Goal: Task Accomplishment & Management: Manage account settings

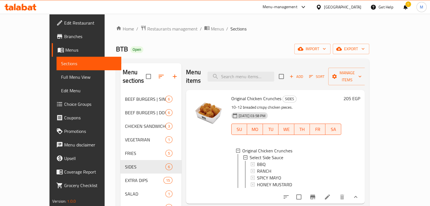
click at [25, 7] on icon at bounding box center [21, 7] width 32 height 7
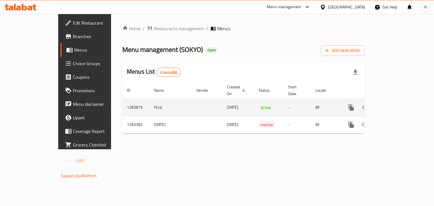
click at [396, 104] on icon "enhanced table" at bounding box center [392, 107] width 7 height 7
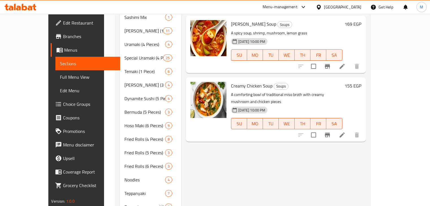
scroll to position [181, 0]
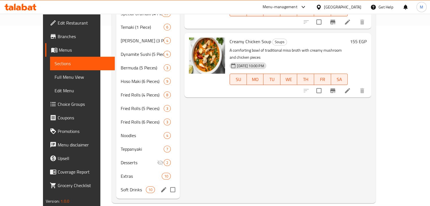
click at [121, 187] on span "Soft Drinks" at bounding box center [133, 190] width 25 height 7
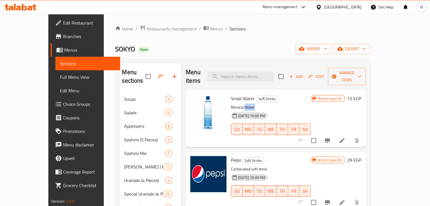
drag, startPoint x: 232, startPoint y: 96, endPoint x: 253, endPoint y: 97, distance: 21.0
click at [253, 104] on p "Mineral Water" at bounding box center [271, 107] width 80 height 7
click at [298, 37] on div "Home / Restaurants management / Menus / Sections SOKYO Open import export Menu …" at bounding box center [242, 204] width 255 height 359
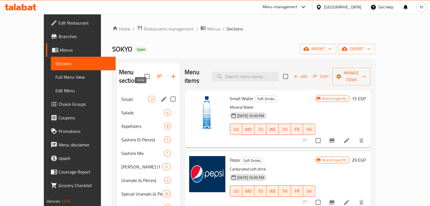
click at [148, 97] on span "3" at bounding box center [151, 99] width 7 height 5
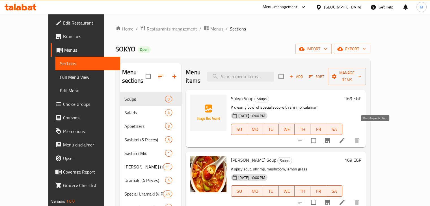
click at [330, 139] on icon "Branch-specific-item" at bounding box center [327, 141] width 5 height 5
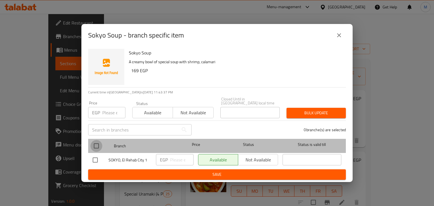
click at [96, 142] on input "checkbox" at bounding box center [96, 146] width 12 height 12
checkbox input "true"
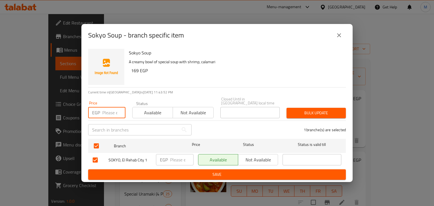
click at [113, 113] on input "number" at bounding box center [113, 112] width 23 height 11
type input "189"
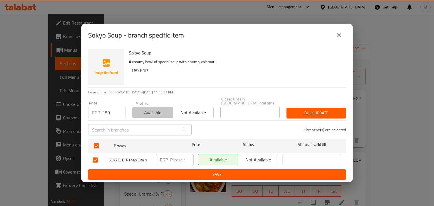
click at [150, 112] on span "Available" at bounding box center [153, 113] width 36 height 8
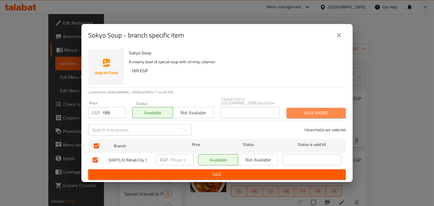
click at [297, 111] on span "Bulk update" at bounding box center [316, 113] width 50 height 7
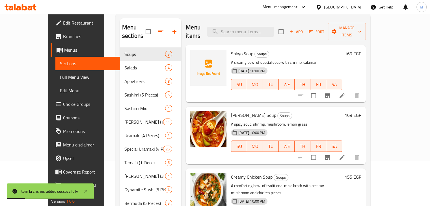
scroll to position [45, 0]
click at [331, 154] on icon "Branch-specific-item" at bounding box center [327, 157] width 7 height 7
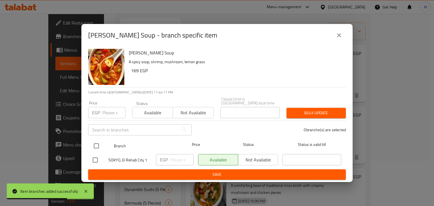
click at [94, 141] on input "checkbox" at bounding box center [96, 146] width 12 height 12
checkbox input "true"
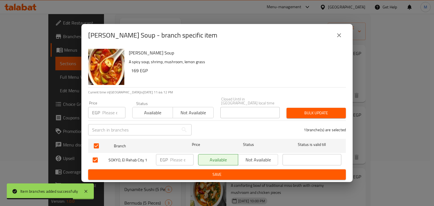
click at [106, 114] on input "number" at bounding box center [113, 112] width 23 height 11
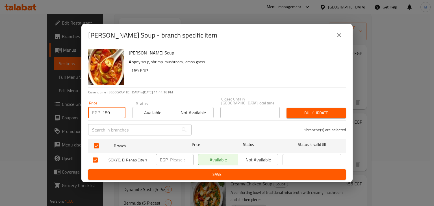
type input "189"
click at [155, 111] on span "Available" at bounding box center [153, 113] width 36 height 8
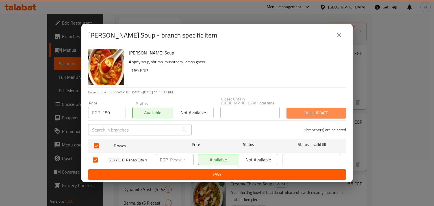
click at [321, 110] on span "Bulk update" at bounding box center [316, 113] width 50 height 7
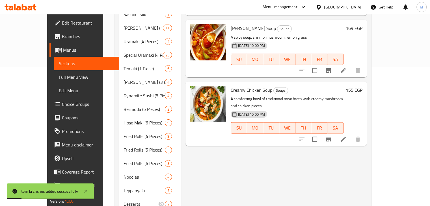
scroll to position [141, 0]
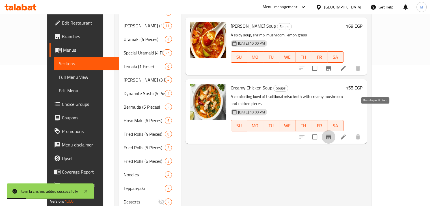
click at [332, 134] on icon "Branch-specific-item" at bounding box center [328, 137] width 7 height 7
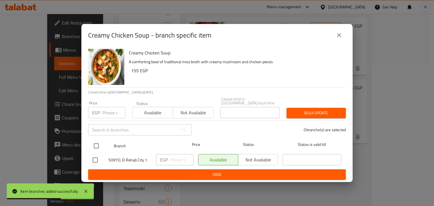
click at [93, 145] on input "checkbox" at bounding box center [96, 146] width 12 height 12
checkbox input "true"
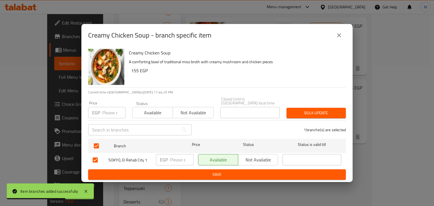
click at [103, 108] on input "number" at bounding box center [113, 112] width 23 height 11
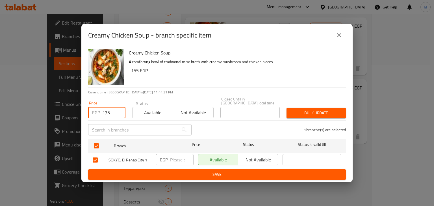
type input "175"
click at [305, 110] on span "Bulk update" at bounding box center [316, 113] width 50 height 7
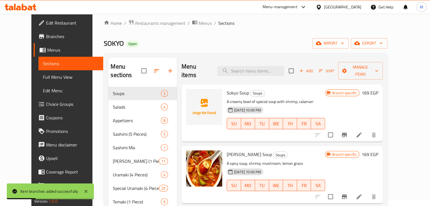
scroll to position [5, 0]
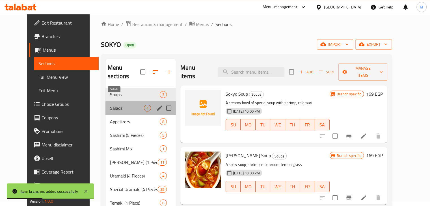
click at [110, 105] on span "Salads" at bounding box center [127, 108] width 34 height 7
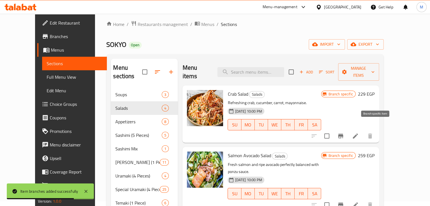
click at [343, 134] on icon "Branch-specific-item" at bounding box center [340, 136] width 5 height 5
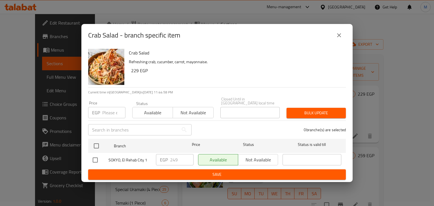
click at [342, 36] on icon "close" at bounding box center [339, 35] width 7 height 7
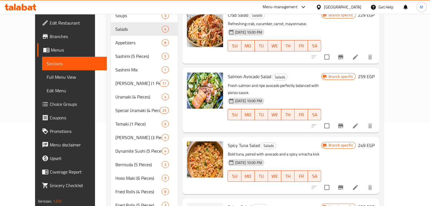
scroll to position [85, 0]
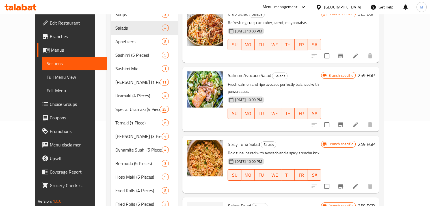
click at [343, 123] on icon "Branch-specific-item" at bounding box center [340, 125] width 5 height 5
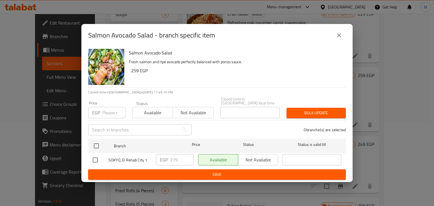
click at [342, 31] on button "close" at bounding box center [340, 36] width 14 height 14
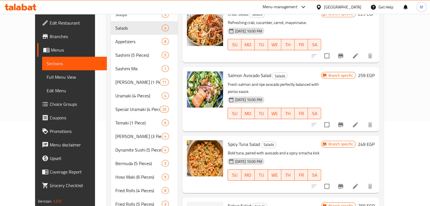
scroll to position [147, 0]
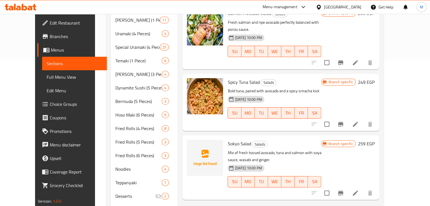
click at [343, 122] on icon "Branch-specific-item" at bounding box center [340, 124] width 5 height 5
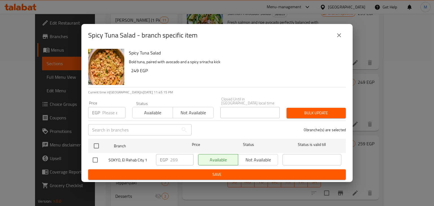
click at [347, 36] on div "Spicy Tuna Salad - branch specific item" at bounding box center [216, 35] width 271 height 23
click at [341, 37] on icon "close" at bounding box center [339, 35] width 7 height 7
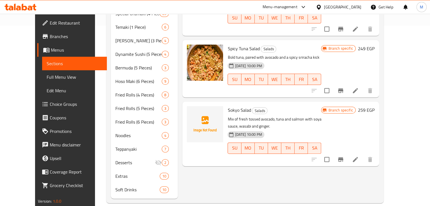
scroll to position [180, 0]
click at [344, 157] on icon "Branch-specific-item" at bounding box center [340, 160] width 7 height 7
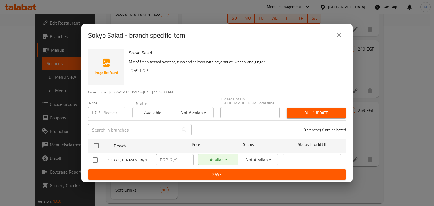
click at [340, 44] on div "Sokyo Salad - branch specific item" at bounding box center [216, 35] width 271 height 23
click at [340, 39] on icon "close" at bounding box center [339, 35] width 7 height 7
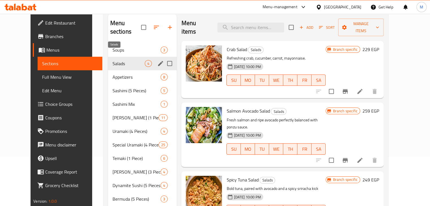
scroll to position [45, 0]
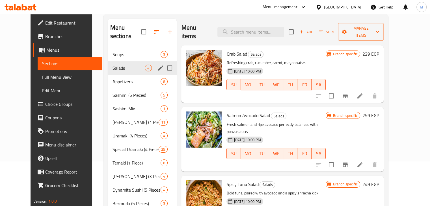
click at [118, 78] on span "Appetizers" at bounding box center [137, 81] width 48 height 7
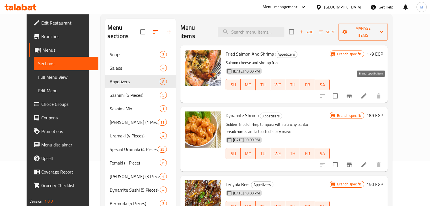
click at [353, 93] on icon "Branch-specific-item" at bounding box center [349, 96] width 7 height 7
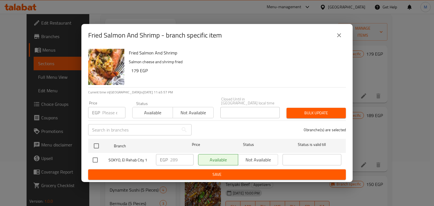
click at [343, 36] on button "close" at bounding box center [340, 36] width 14 height 14
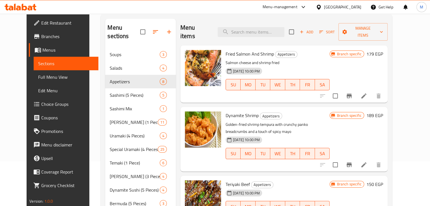
click at [356, 160] on button "Branch-specific-item" at bounding box center [349, 165] width 14 height 14
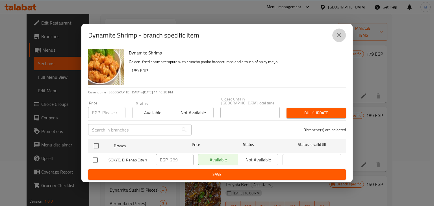
click at [338, 37] on icon "close" at bounding box center [339, 35] width 7 height 7
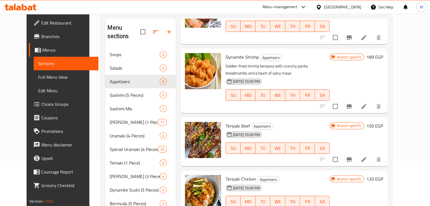
scroll to position [61, 0]
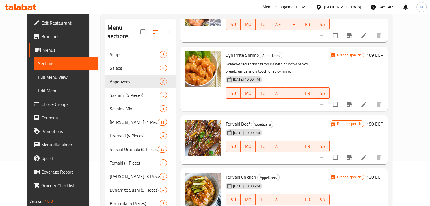
click at [353, 154] on icon "Branch-specific-item" at bounding box center [349, 157] width 7 height 7
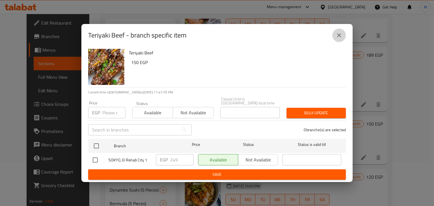
click at [343, 38] on button "close" at bounding box center [340, 36] width 14 height 14
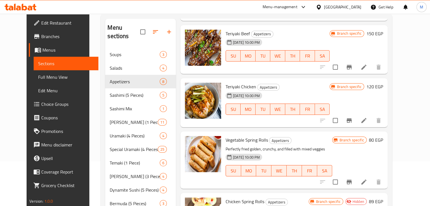
scroll to position [153, 0]
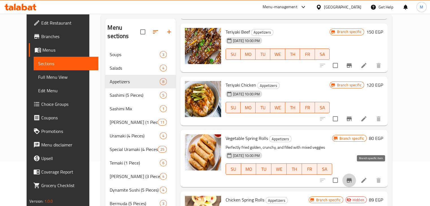
click at [353, 177] on icon "Branch-specific-item" at bounding box center [349, 180] width 7 height 7
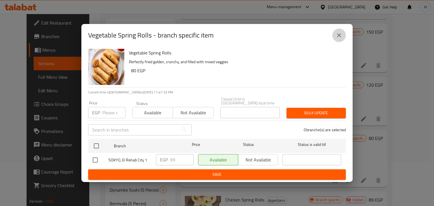
click at [342, 37] on icon "close" at bounding box center [339, 35] width 7 height 7
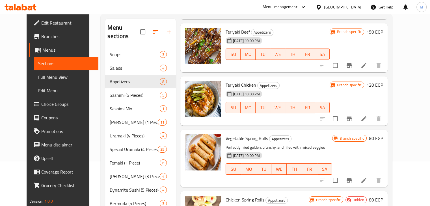
click at [352, 117] on icon "Branch-specific-item" at bounding box center [349, 119] width 5 height 5
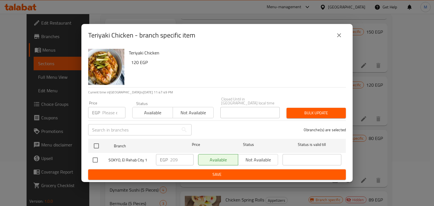
click at [340, 36] on icon "close" at bounding box center [339, 35] width 4 height 4
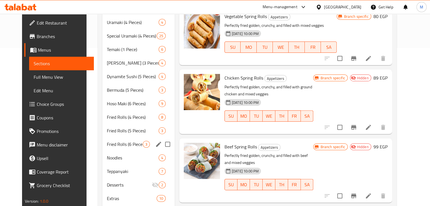
scroll to position [159, 0]
click at [116, 154] on span "Noodles" at bounding box center [125, 157] width 36 height 7
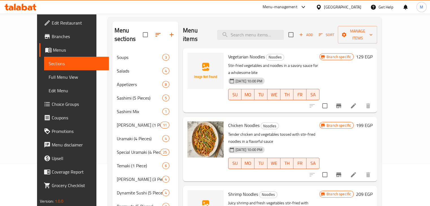
scroll to position [38, 0]
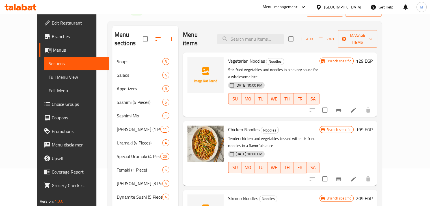
click at [341, 108] on icon "Branch-specific-item" at bounding box center [338, 110] width 5 height 5
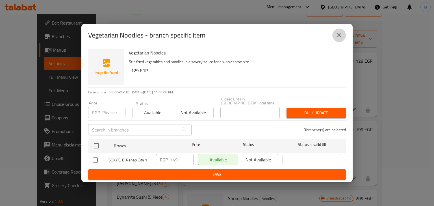
click at [340, 39] on icon "close" at bounding box center [339, 35] width 7 height 7
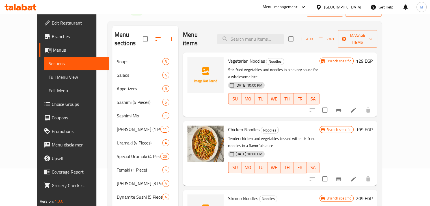
scroll to position [92, 0]
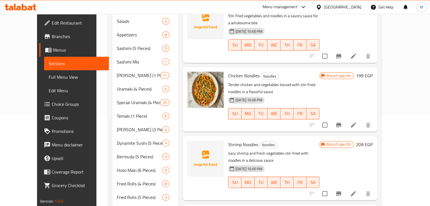
click at [342, 122] on icon "Branch-specific-item" at bounding box center [338, 125] width 7 height 7
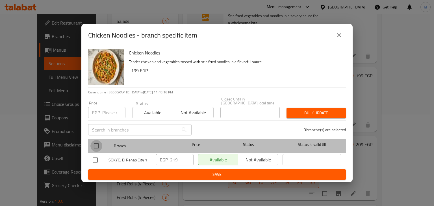
click at [97, 141] on input "checkbox" at bounding box center [96, 146] width 12 height 12
checkbox input "true"
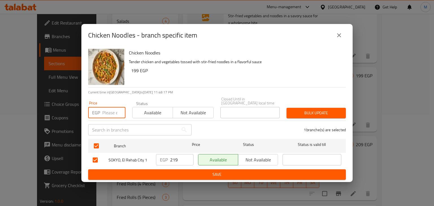
click at [109, 109] on input "number" at bounding box center [113, 112] width 23 height 11
type input "239"
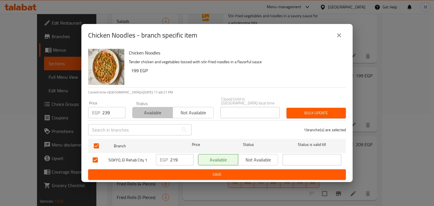
click at [154, 109] on span "Available" at bounding box center [153, 113] width 36 height 8
click at [301, 110] on span "Bulk update" at bounding box center [316, 113] width 50 height 7
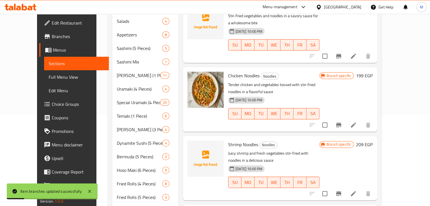
scroll to position [111, 0]
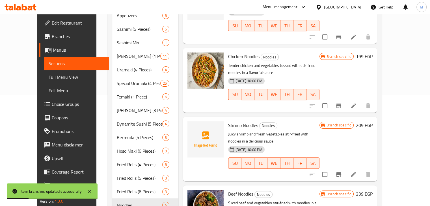
click at [341, 172] on icon "Branch-specific-item" at bounding box center [338, 174] width 5 height 5
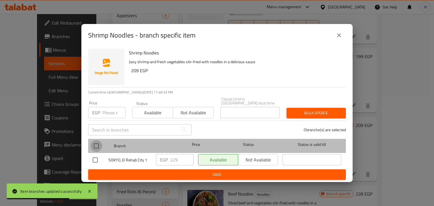
click at [101, 143] on input "checkbox" at bounding box center [96, 146] width 12 height 12
checkbox input "true"
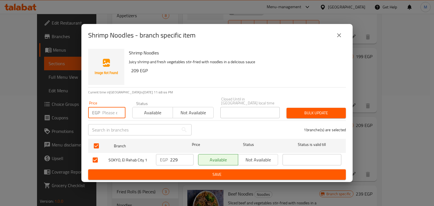
click at [103, 115] on input "number" at bounding box center [113, 112] width 23 height 11
type input "269"
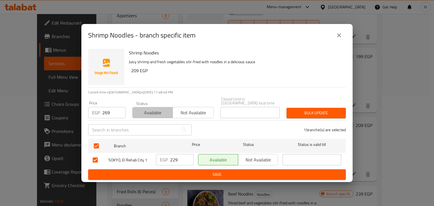
click at [161, 112] on span "Available" at bounding box center [153, 113] width 36 height 8
click at [310, 115] on button "Bulk update" at bounding box center [316, 113] width 59 height 10
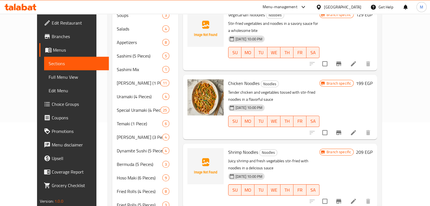
scroll to position [106, 0]
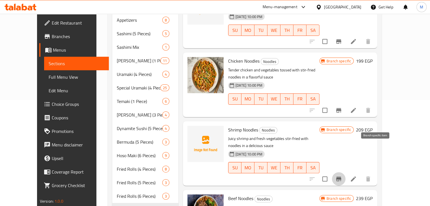
click at [341, 177] on icon "Branch-specific-item" at bounding box center [338, 179] width 5 height 5
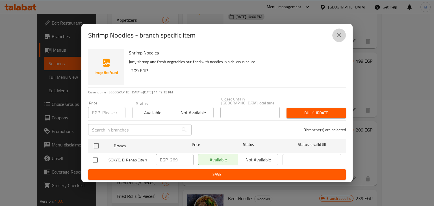
click at [341, 37] on icon "close" at bounding box center [339, 35] width 4 height 4
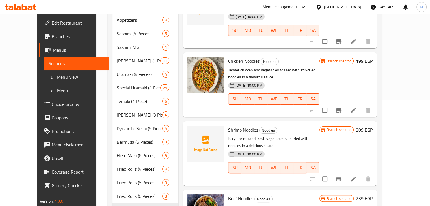
scroll to position [181, 0]
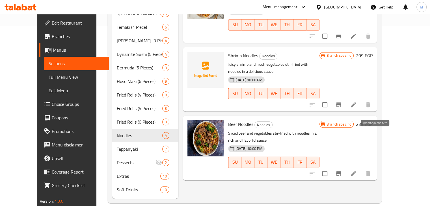
click at [341, 172] on icon "Branch-specific-item" at bounding box center [338, 174] width 5 height 5
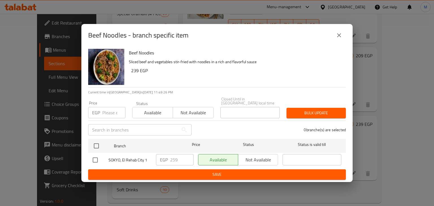
click at [104, 113] on input "number" at bounding box center [113, 112] width 23 height 11
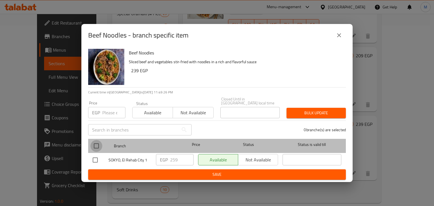
click at [94, 142] on input "checkbox" at bounding box center [96, 146] width 12 height 12
checkbox input "true"
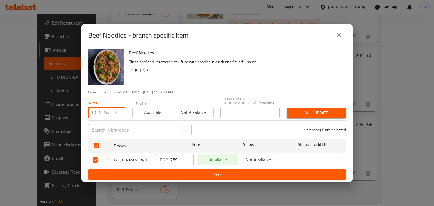
click at [104, 111] on input "number" at bounding box center [113, 112] width 23 height 11
type input "269"
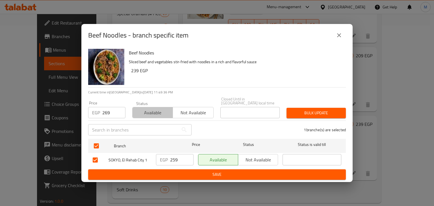
click at [149, 109] on span "Available" at bounding box center [153, 113] width 36 height 8
click at [298, 111] on span "Bulk update" at bounding box center [316, 113] width 50 height 7
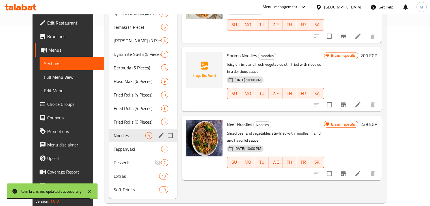
click at [114, 146] on span "Teppanyaki" at bounding box center [138, 149] width 48 height 7
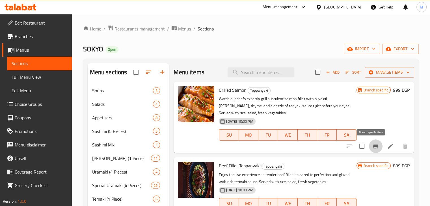
click at [372, 148] on icon "Branch-specific-item" at bounding box center [375, 146] width 7 height 7
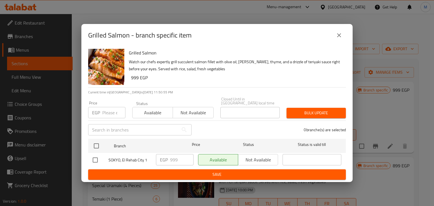
click at [337, 41] on button "close" at bounding box center [340, 36] width 14 height 14
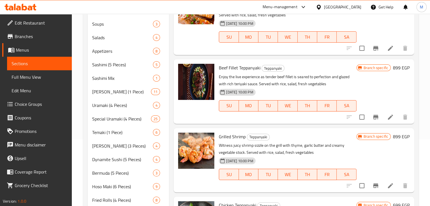
scroll to position [33, 0]
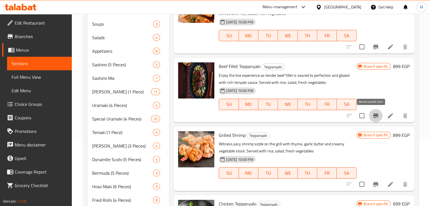
click at [374, 119] on icon "Branch-specific-item" at bounding box center [375, 116] width 7 height 7
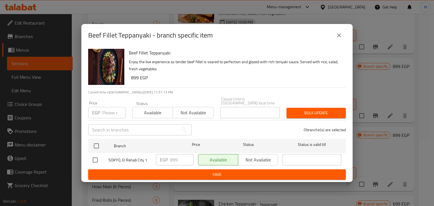
click at [342, 39] on icon "close" at bounding box center [339, 35] width 7 height 7
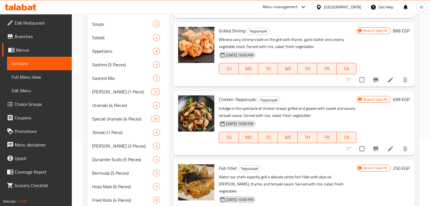
scroll to position [138, 0]
click at [373, 85] on button "Branch-specific-item" at bounding box center [376, 80] width 14 height 14
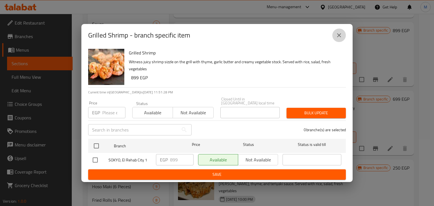
click at [336, 36] on icon "close" at bounding box center [339, 35] width 7 height 7
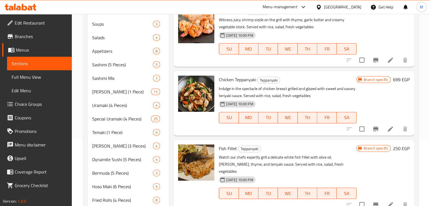
scroll to position [158, 0]
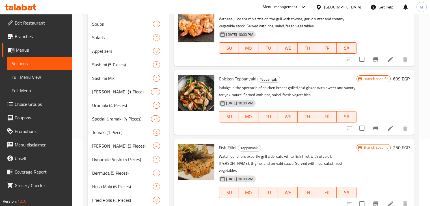
click at [374, 129] on icon "Branch-specific-item" at bounding box center [375, 128] width 7 height 7
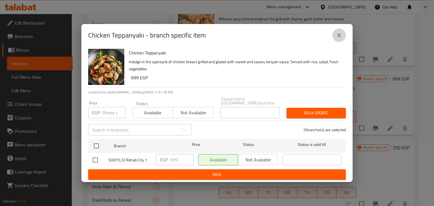
click at [338, 41] on button "close" at bounding box center [340, 36] width 14 height 14
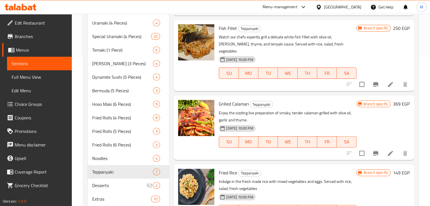
scroll to position [181, 0]
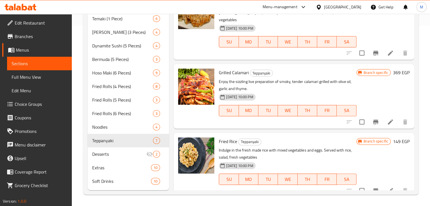
click at [372, 187] on icon "Branch-specific-item" at bounding box center [375, 190] width 7 height 7
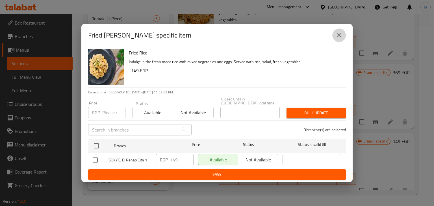
click at [338, 36] on icon "close" at bounding box center [339, 35] width 4 height 4
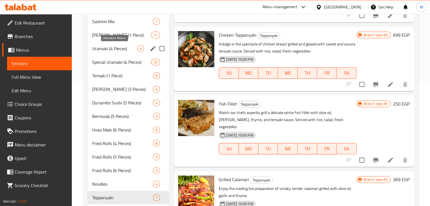
scroll to position [123, 0]
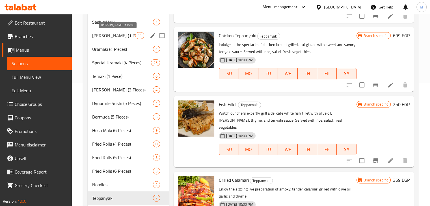
click at [120, 38] on span "[PERSON_NAME] (1 Piece)" at bounding box center [113, 35] width 43 height 7
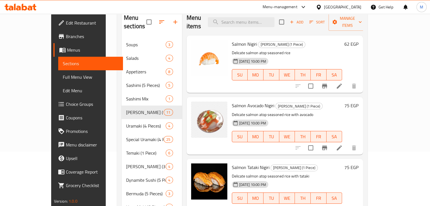
scroll to position [54, 0]
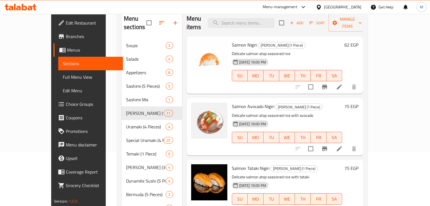
click at [331, 80] on button "Branch-specific-item" at bounding box center [325, 87] width 14 height 14
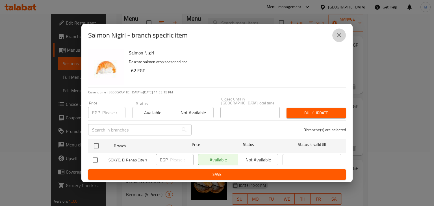
click at [337, 38] on icon "close" at bounding box center [339, 35] width 7 height 7
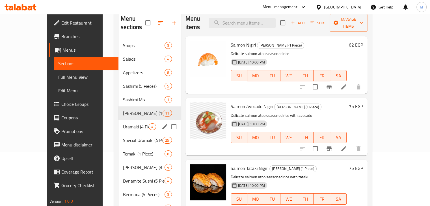
click at [123, 124] on span "Uramaki (4 Pieces)" at bounding box center [136, 127] width 26 height 7
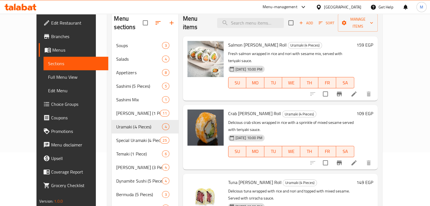
click at [343, 91] on icon "Branch-specific-item" at bounding box center [339, 94] width 7 height 7
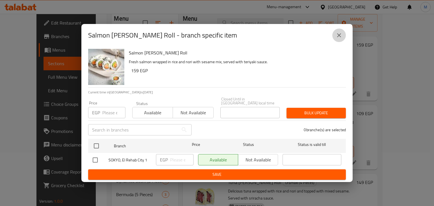
click at [342, 39] on icon "close" at bounding box center [339, 35] width 7 height 7
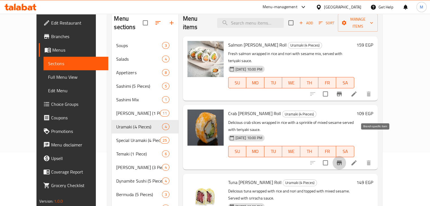
click at [342, 161] on icon "Branch-specific-item" at bounding box center [339, 163] width 5 height 5
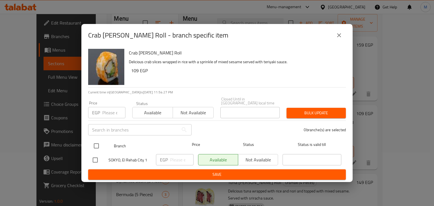
click at [96, 144] on input "checkbox" at bounding box center [96, 146] width 12 height 12
checkbox input "true"
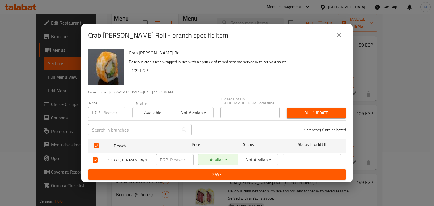
click at [105, 113] on input "number" at bounding box center [113, 112] width 23 height 11
type input "109"
click at [155, 111] on span "Available" at bounding box center [153, 113] width 36 height 8
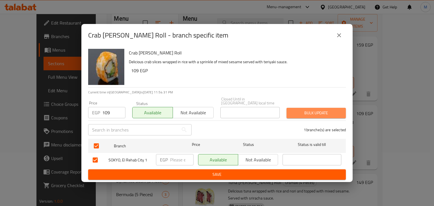
click at [313, 110] on span "Bulk update" at bounding box center [316, 113] width 50 height 7
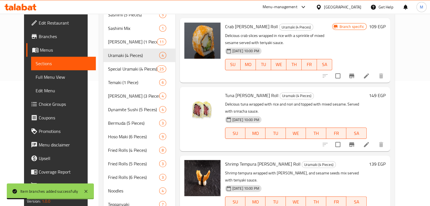
scroll to position [181, 0]
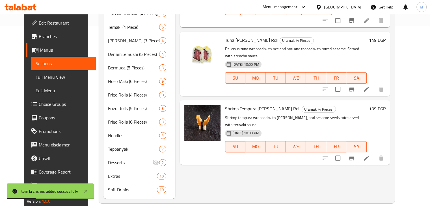
click at [355, 155] on icon "Branch-specific-item" at bounding box center [351, 158] width 7 height 7
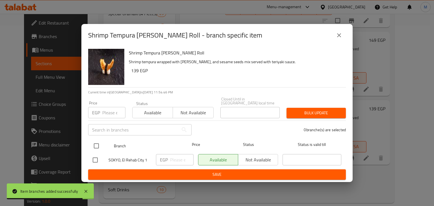
click at [99, 144] on input "checkbox" at bounding box center [96, 146] width 12 height 12
checkbox input "true"
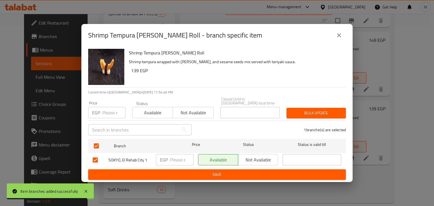
click at [103, 112] on input "number" at bounding box center [113, 112] width 23 height 11
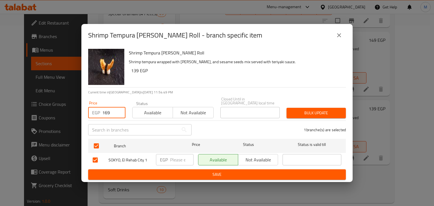
type input "169"
click at [157, 115] on span "Available" at bounding box center [153, 113] width 36 height 8
click at [306, 120] on div "1 branche(s) are selected" at bounding box center [272, 130] width 154 height 20
click at [310, 113] on span "Bulk update" at bounding box center [316, 113] width 50 height 7
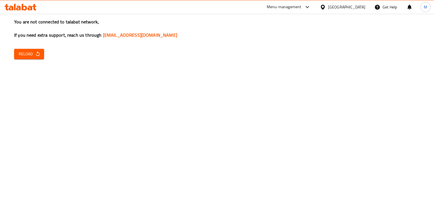
click at [34, 56] on span "Reload" at bounding box center [29, 54] width 21 height 7
click at [39, 57] on icon "button" at bounding box center [38, 54] width 6 height 6
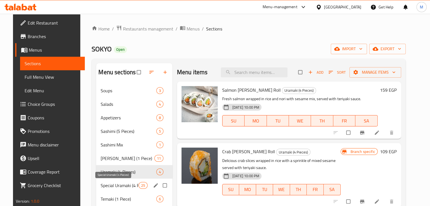
click at [130, 187] on span "Special Uramaki (4 Pieces)" at bounding box center [120, 185] width 38 height 7
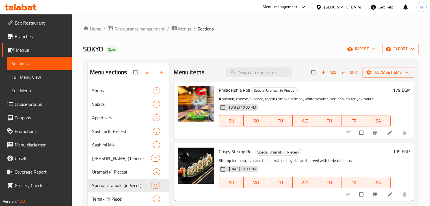
click at [373, 135] on icon "Branch-specific-item" at bounding box center [375, 133] width 4 height 4
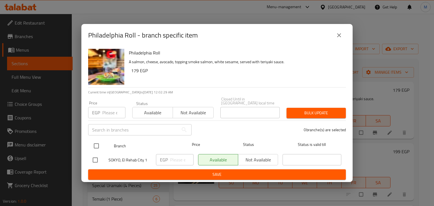
click at [101, 140] on input "checkbox" at bounding box center [96, 146] width 12 height 12
checkbox input "true"
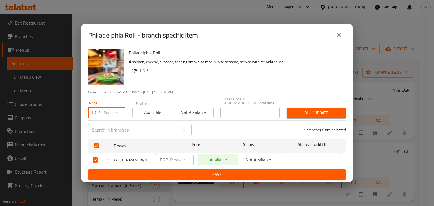
click at [110, 115] on input "number" at bounding box center [113, 112] width 23 height 11
type input "189"
click at [154, 114] on span "Available" at bounding box center [153, 113] width 36 height 8
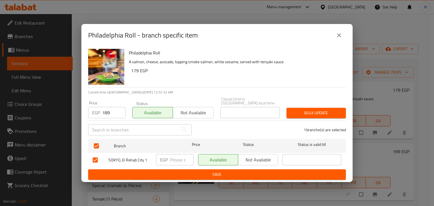
click at [306, 112] on span "Bulk update" at bounding box center [316, 113] width 50 height 7
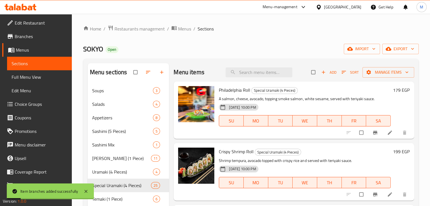
scroll to position [55, 0]
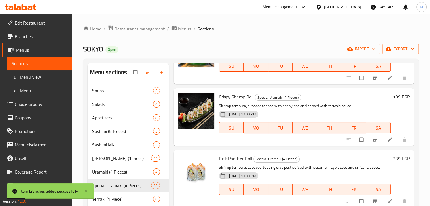
click at [373, 144] on button "Branch-specific-item" at bounding box center [376, 140] width 14 height 12
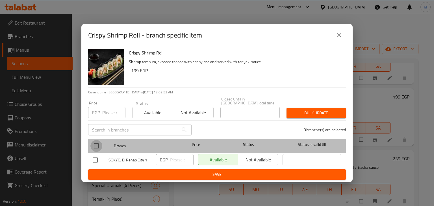
click at [95, 143] on input "checkbox" at bounding box center [96, 146] width 12 height 12
checkbox input "true"
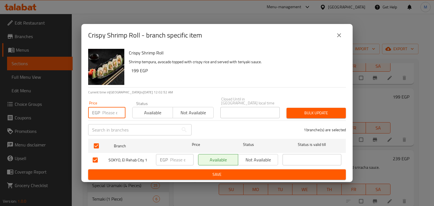
click at [106, 108] on input "number" at bounding box center [113, 112] width 23 height 11
type input "219"
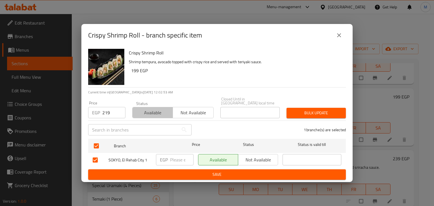
click at [150, 110] on span "Available" at bounding box center [153, 113] width 36 height 8
click at [311, 110] on span "Bulk update" at bounding box center [316, 113] width 50 height 7
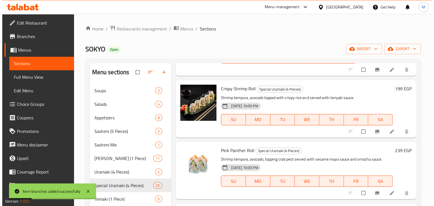
scroll to position [144, 0]
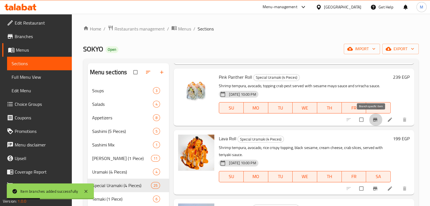
click at [372, 121] on icon "Branch-specific-item" at bounding box center [375, 120] width 6 height 6
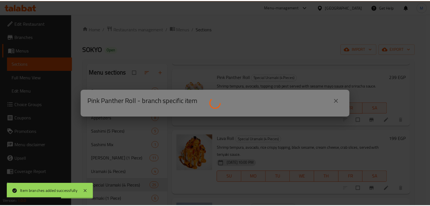
scroll to position [150, 0]
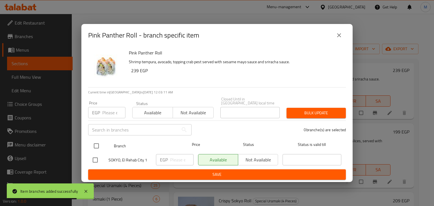
click at [101, 143] on input "checkbox" at bounding box center [96, 146] width 12 height 12
checkbox input "true"
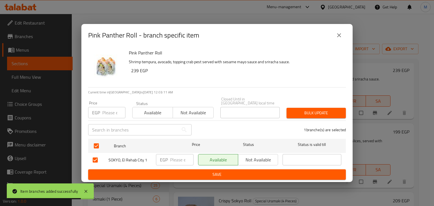
click at [104, 118] on div "Price EGP Price" at bounding box center [107, 110] width 44 height 24
click at [108, 113] on input "number" at bounding box center [113, 112] width 23 height 11
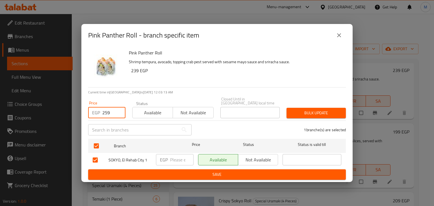
type input "259"
click at [154, 110] on span "Available" at bounding box center [153, 113] width 36 height 8
click at [321, 110] on span "Bulk update" at bounding box center [316, 113] width 50 height 7
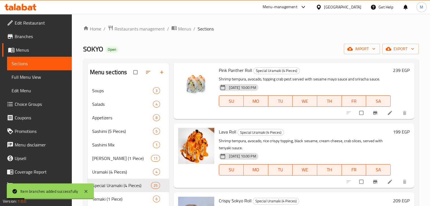
scroll to position [195, 0]
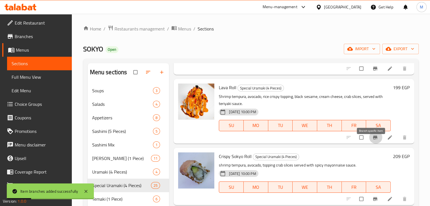
click at [375, 143] on button "Branch-specific-item" at bounding box center [376, 137] width 14 height 12
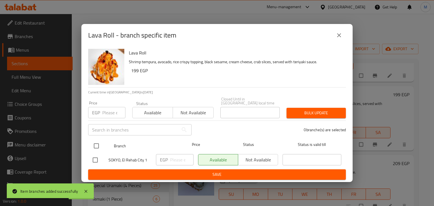
click at [97, 141] on input "checkbox" at bounding box center [96, 146] width 12 height 12
checkbox input "true"
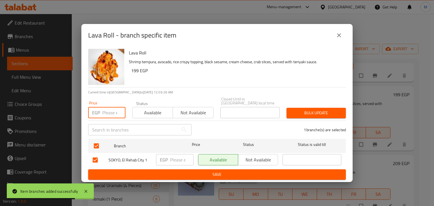
click at [104, 113] on input "number" at bounding box center [113, 112] width 23 height 11
type input "219"
click at [144, 113] on span "Available" at bounding box center [153, 113] width 36 height 8
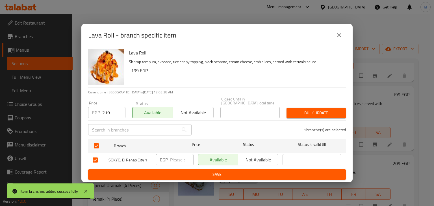
click at [300, 112] on span "Bulk update" at bounding box center [316, 113] width 50 height 7
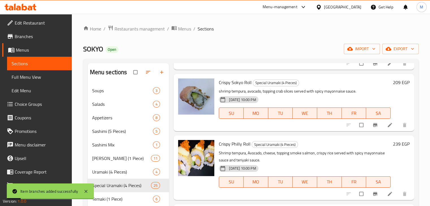
scroll to position [276, 0]
click at [369, 131] on button "Branch-specific-item" at bounding box center [376, 125] width 14 height 12
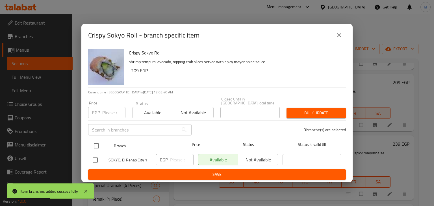
click at [103, 144] on div at bounding box center [100, 146] width 21 height 16
click at [94, 146] on input "checkbox" at bounding box center [96, 146] width 12 height 12
checkbox input "true"
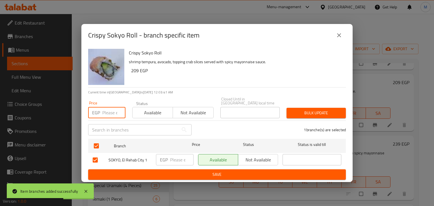
click at [111, 110] on input "number" at bounding box center [113, 112] width 23 height 11
type input "239"
click at [169, 112] on span "Available" at bounding box center [153, 113] width 36 height 8
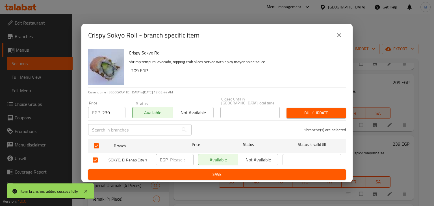
click at [308, 105] on div "Bulk update" at bounding box center [316, 113] width 66 height 17
click at [301, 114] on span "Bulk update" at bounding box center [316, 113] width 50 height 7
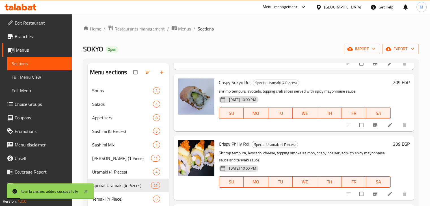
scroll to position [316, 0]
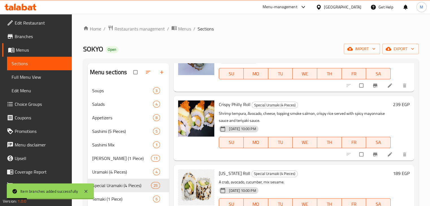
click at [373, 156] on icon "Branch-specific-item" at bounding box center [375, 155] width 4 height 4
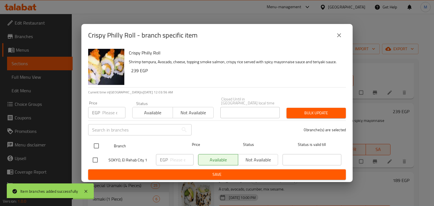
click at [99, 145] on input "checkbox" at bounding box center [96, 146] width 12 height 12
checkbox input "true"
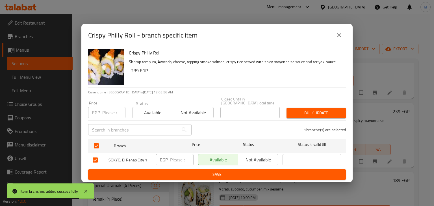
click at [109, 114] on input "number" at bounding box center [113, 112] width 23 height 11
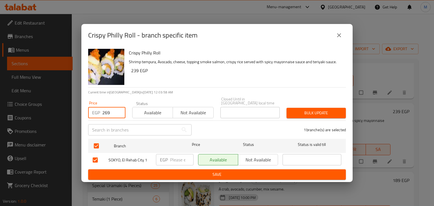
type input "269"
click at [159, 112] on span "Available" at bounding box center [153, 113] width 36 height 8
click at [299, 110] on span "Bulk update" at bounding box center [316, 113] width 50 height 7
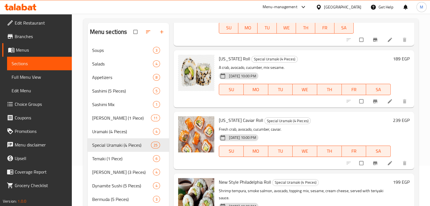
scroll to position [397, 0]
click at [375, 108] on button "Branch-specific-item" at bounding box center [376, 101] width 14 height 12
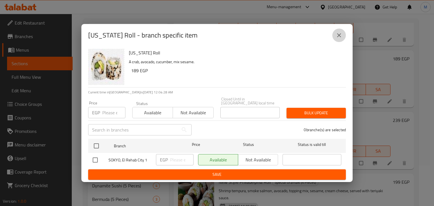
click at [338, 42] on button "close" at bounding box center [340, 36] width 14 height 14
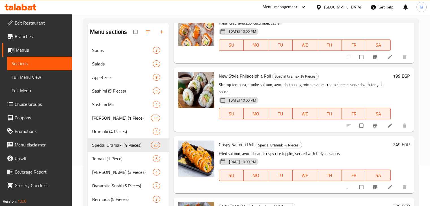
scroll to position [512, 0]
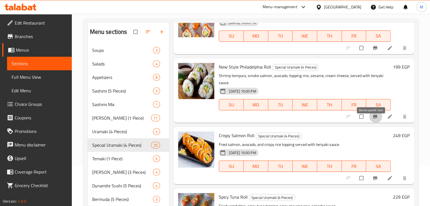
click at [373, 118] on icon "Branch-specific-item" at bounding box center [375, 117] width 4 height 4
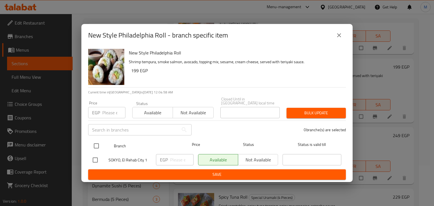
click at [94, 143] on input "checkbox" at bounding box center [96, 146] width 12 height 12
checkbox input "true"
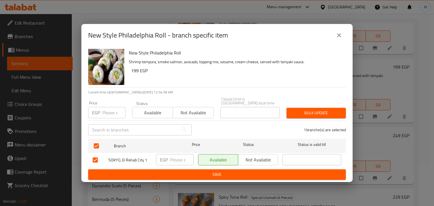
click at [105, 111] on input "number" at bounding box center [113, 112] width 23 height 11
type input "229"
click at [144, 111] on span "Available" at bounding box center [153, 113] width 36 height 8
click at [312, 116] on button "Bulk update" at bounding box center [316, 113] width 59 height 10
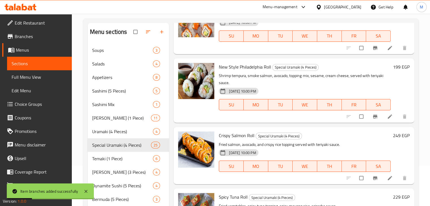
scroll to position [538, 0]
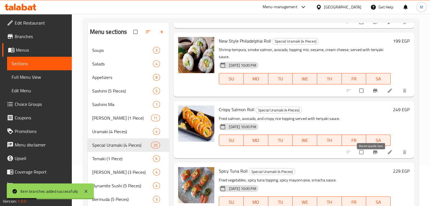
click at [375, 159] on button "Branch-specific-item" at bounding box center [376, 152] width 14 height 12
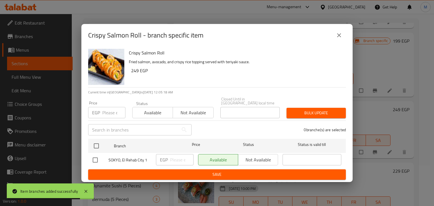
click at [338, 37] on icon "close" at bounding box center [339, 35] width 7 height 7
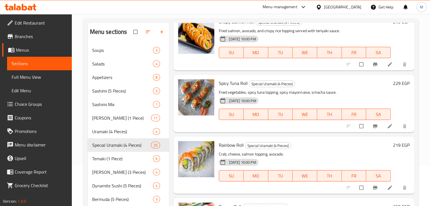
scroll to position [628, 0]
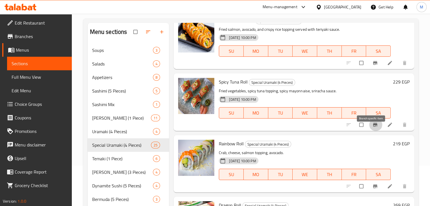
click at [369, 131] on button "Branch-specific-item" at bounding box center [376, 125] width 14 height 12
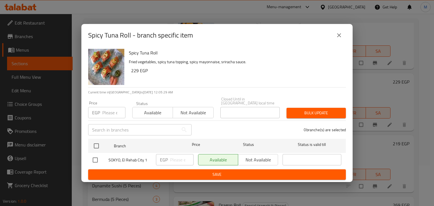
click at [336, 39] on icon "close" at bounding box center [339, 35] width 7 height 7
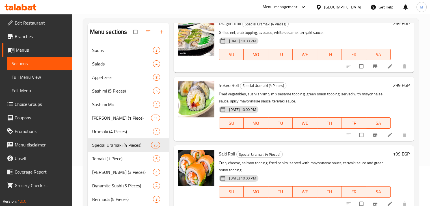
scroll to position [810, 0]
click at [372, 138] on icon "Branch-specific-item" at bounding box center [375, 136] width 6 height 6
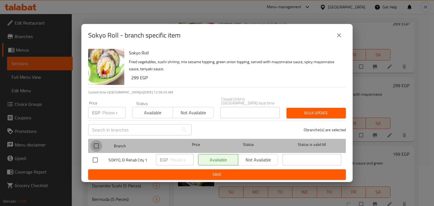
click at [96, 144] on input "checkbox" at bounding box center [96, 146] width 12 height 12
checkbox input "true"
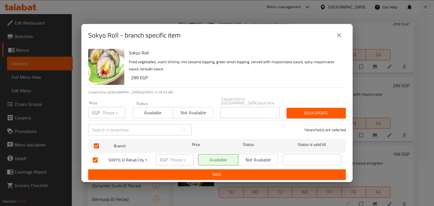
click at [109, 114] on input "number" at bounding box center [113, 112] width 23 height 11
type input "319"
click at [152, 112] on span "Available" at bounding box center [153, 113] width 36 height 8
click at [312, 116] on button "Bulk update" at bounding box center [316, 113] width 59 height 10
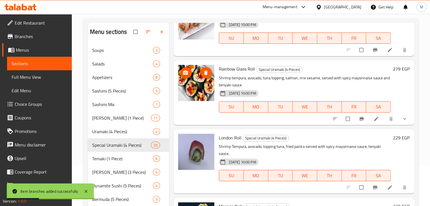
scroll to position [997, 0]
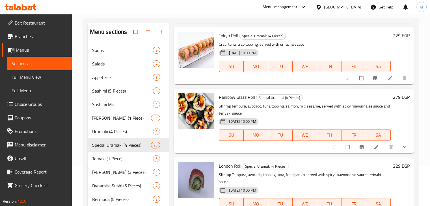
click at [357, 154] on button "Branch-specific-item" at bounding box center [362, 147] width 14 height 12
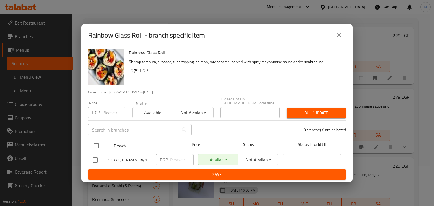
click at [101, 141] on input "checkbox" at bounding box center [96, 146] width 12 height 12
checkbox input "true"
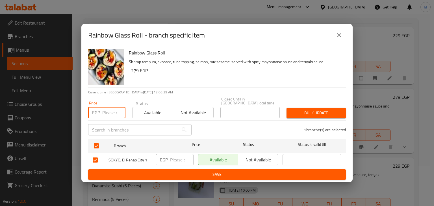
click at [108, 113] on input "number" at bounding box center [113, 112] width 23 height 11
type input "309"
click at [149, 110] on span "Available" at bounding box center [153, 113] width 36 height 8
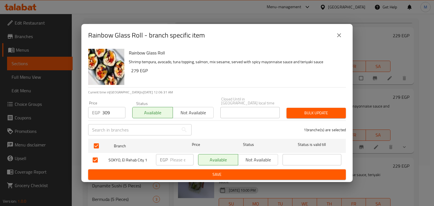
click at [312, 113] on span "Bulk update" at bounding box center [316, 113] width 50 height 7
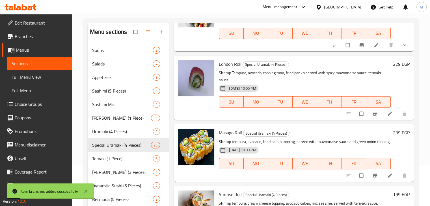
scroll to position [1100, 0]
click at [373, 115] on icon "Branch-specific-item" at bounding box center [375, 114] width 4 height 4
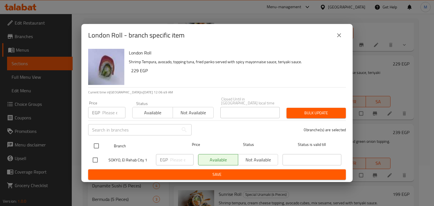
click at [96, 142] on input "checkbox" at bounding box center [96, 146] width 12 height 12
checkbox input "true"
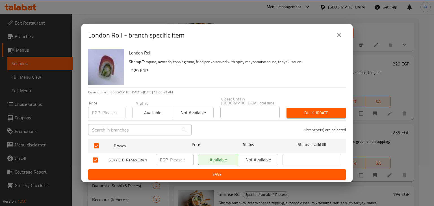
click at [106, 113] on input "number" at bounding box center [113, 112] width 23 height 11
type input "259"
click at [162, 112] on span "Available" at bounding box center [153, 113] width 36 height 8
click at [280, 111] on div "Closed Until in [GEOGRAPHIC_DATA] local time Closed Until in [GEOGRAPHIC_DATA] …" at bounding box center [250, 108] width 66 height 28
click at [297, 111] on span "Bulk update" at bounding box center [316, 113] width 50 height 7
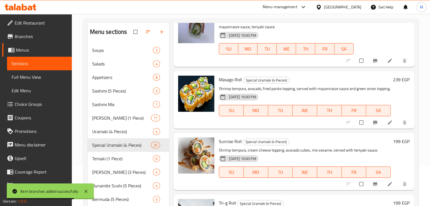
scroll to position [1155, 0]
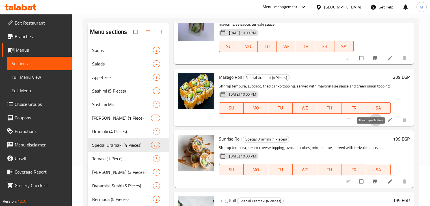
click at [370, 126] on button "Branch-specific-item" at bounding box center [376, 120] width 14 height 12
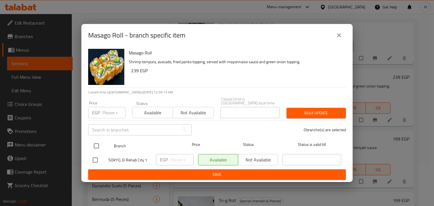
click at [95, 144] on input "checkbox" at bounding box center [96, 146] width 12 height 12
checkbox input "true"
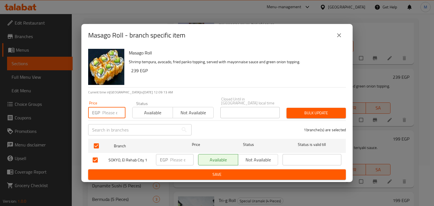
click at [106, 107] on input "number" at bounding box center [113, 112] width 23 height 11
type input "269"
click at [139, 110] on span "Available" at bounding box center [153, 113] width 36 height 8
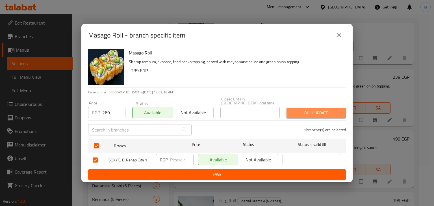
click at [306, 110] on span "Bulk update" at bounding box center [316, 113] width 50 height 7
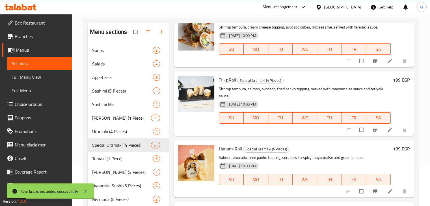
scroll to position [1249, 0]
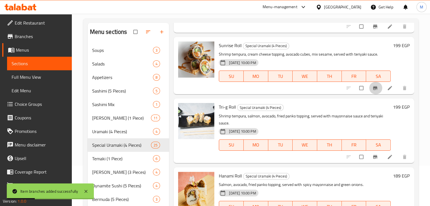
click at [374, 91] on span "Branch-specific-item" at bounding box center [375, 88] width 7 height 6
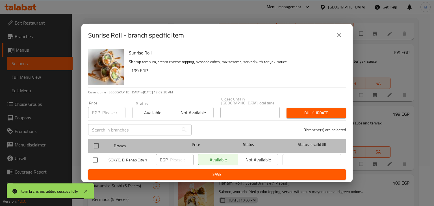
click at [90, 145] on div "Branch Price Status Status is valid till" at bounding box center [217, 146] width 258 height 14
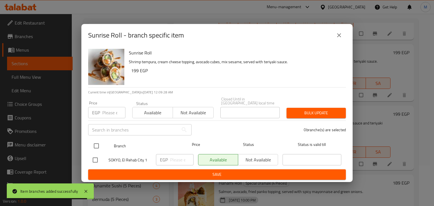
click at [102, 142] on div at bounding box center [100, 146] width 21 height 16
click at [100, 143] on input "checkbox" at bounding box center [96, 146] width 12 height 12
checkbox input "true"
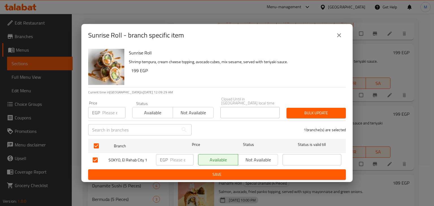
click at [109, 114] on input "number" at bounding box center [113, 112] width 23 height 11
type input "229"
click at [150, 115] on span "Available" at bounding box center [153, 113] width 36 height 8
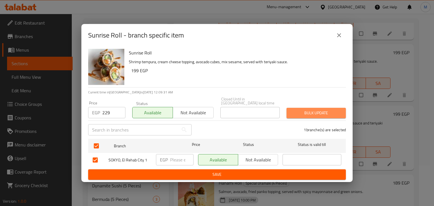
click at [329, 110] on span "Bulk update" at bounding box center [316, 113] width 50 height 7
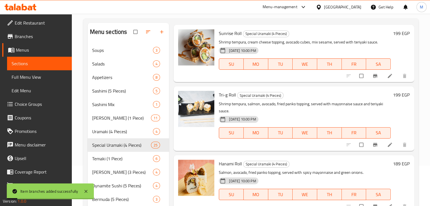
scroll to position [1269, 0]
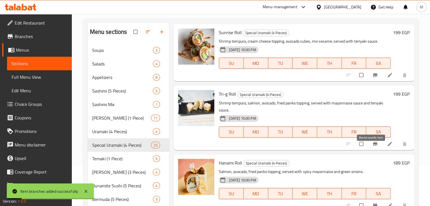
click at [373, 146] on icon "Branch-specific-item" at bounding box center [375, 144] width 4 height 4
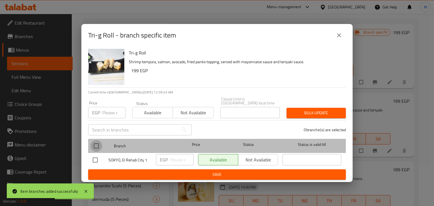
click at [93, 142] on input "checkbox" at bounding box center [96, 146] width 12 height 12
checkbox input "true"
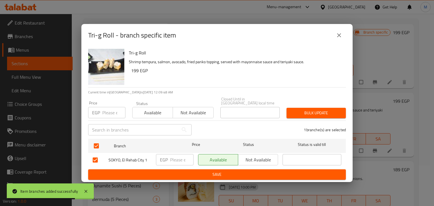
click at [107, 108] on input "number" at bounding box center [113, 112] width 23 height 11
type input "229"
click at [161, 109] on span "Available" at bounding box center [153, 113] width 36 height 8
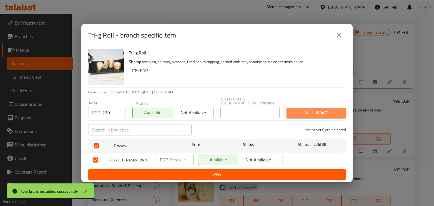
click at [308, 110] on span "Bulk update" at bounding box center [316, 113] width 50 height 7
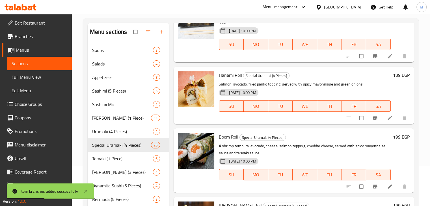
scroll to position [81, 0]
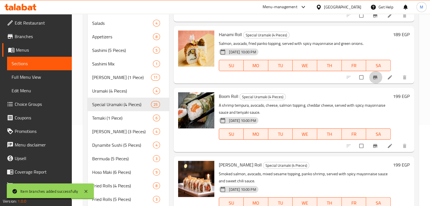
click at [373, 75] on icon "Branch-specific-item" at bounding box center [375, 78] width 6 height 6
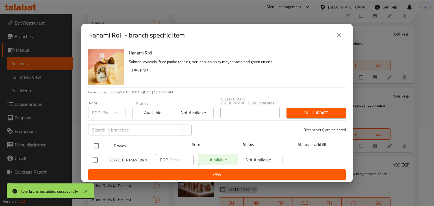
click at [95, 140] on input "checkbox" at bounding box center [96, 146] width 12 height 12
checkbox input "true"
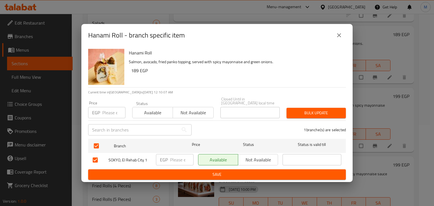
click at [105, 108] on input "number" at bounding box center [113, 112] width 23 height 11
type input "239"
click at [157, 109] on span "Available" at bounding box center [153, 113] width 36 height 8
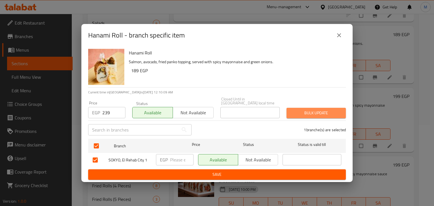
click at [309, 115] on button "Bulk update" at bounding box center [316, 113] width 59 height 10
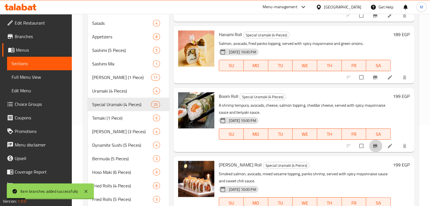
click at [373, 146] on icon "Branch-specific-item" at bounding box center [375, 146] width 6 height 6
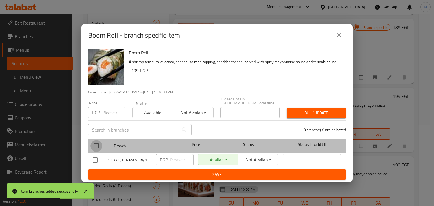
click at [96, 144] on input "checkbox" at bounding box center [96, 146] width 12 height 12
checkbox input "true"
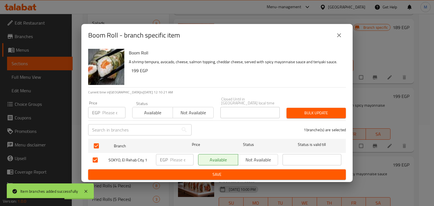
click at [107, 113] on input "number" at bounding box center [113, 112] width 23 height 11
type input "229"
click at [156, 109] on span "Available" at bounding box center [153, 113] width 36 height 8
click at [320, 110] on span "Bulk update" at bounding box center [316, 113] width 50 height 7
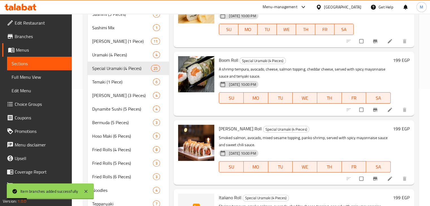
scroll to position [120, 0]
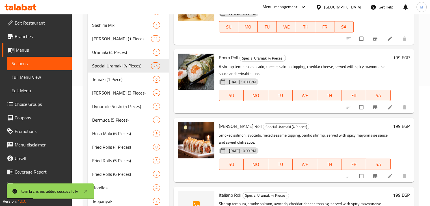
click at [373, 176] on icon "Branch-specific-item" at bounding box center [375, 176] width 4 height 4
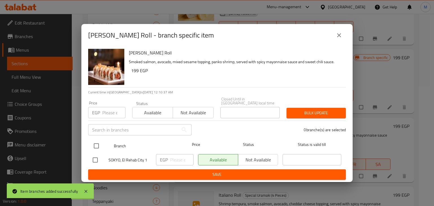
click at [97, 142] on input "checkbox" at bounding box center [96, 146] width 12 height 12
checkbox input "true"
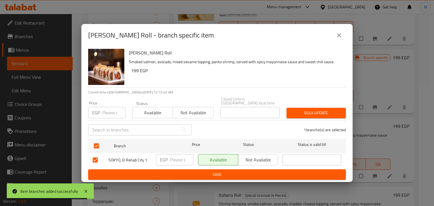
click at [108, 107] on input "number" at bounding box center [113, 112] width 23 height 11
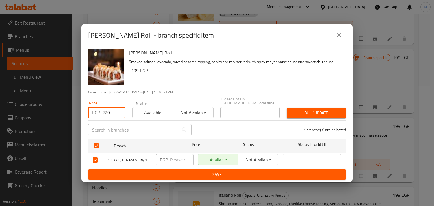
type input "229"
click at [148, 112] on span "Available" at bounding box center [153, 113] width 36 height 8
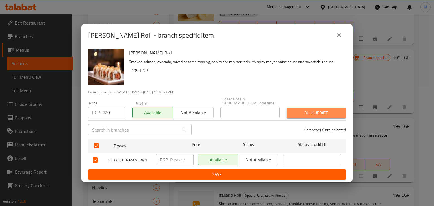
click at [293, 111] on span "Bulk update" at bounding box center [316, 113] width 50 height 7
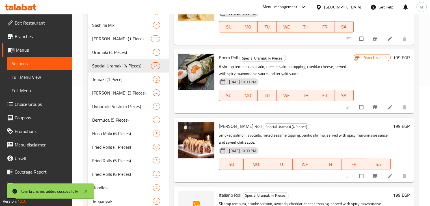
scroll to position [181, 0]
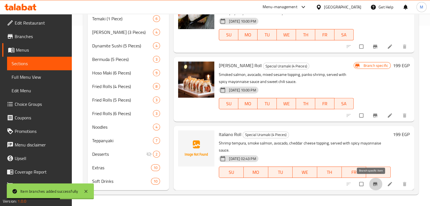
click at [372, 187] on icon "Branch-specific-item" at bounding box center [375, 185] width 6 height 6
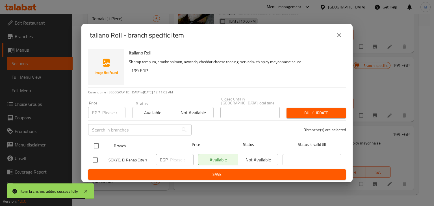
click at [94, 145] on input "checkbox" at bounding box center [96, 146] width 12 height 12
checkbox input "true"
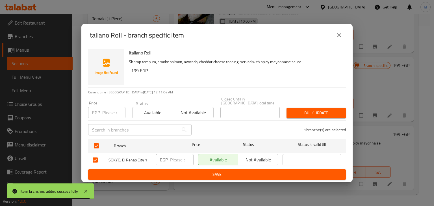
click at [106, 116] on input "number" at bounding box center [113, 112] width 23 height 11
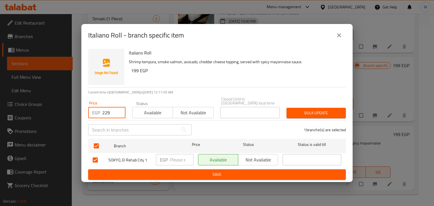
type input "229"
click at [160, 115] on span "Available" at bounding box center [153, 113] width 36 height 8
click at [311, 111] on span "Bulk update" at bounding box center [316, 113] width 50 height 7
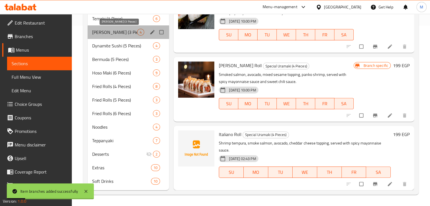
click at [127, 30] on span "[PERSON_NAME] (3 Pieces)" at bounding box center [114, 32] width 45 height 7
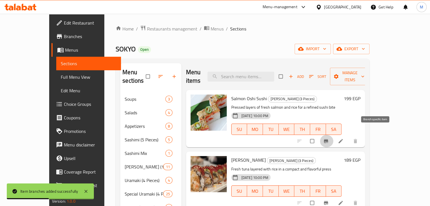
click at [328, 140] on icon "Branch-specific-item" at bounding box center [326, 142] width 4 height 4
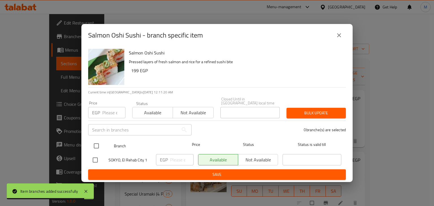
click at [96, 147] on input "checkbox" at bounding box center [96, 146] width 12 height 12
checkbox input "true"
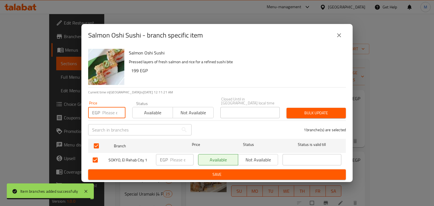
click at [104, 115] on input "number" at bounding box center [113, 112] width 23 height 11
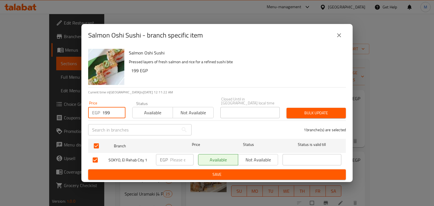
type input "199"
click at [156, 112] on span "Available" at bounding box center [153, 113] width 36 height 8
click at [340, 117] on div "Bulk update" at bounding box center [316, 113] width 66 height 17
click at [334, 114] on span "Bulk update" at bounding box center [316, 113] width 50 height 7
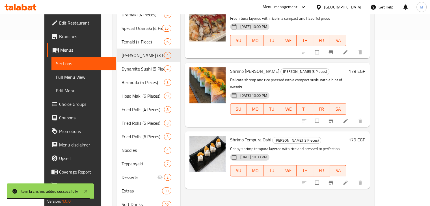
scroll to position [167, 0]
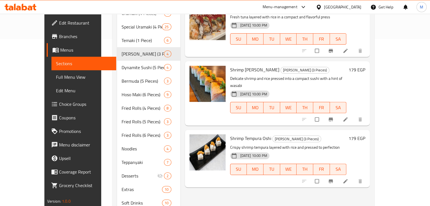
click at [338, 113] on button "Branch-specific-item" at bounding box center [332, 119] width 14 height 12
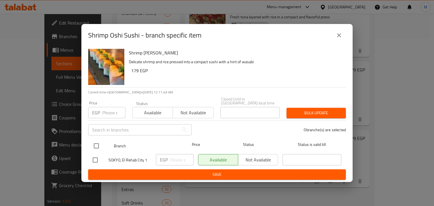
click at [96, 141] on input "checkbox" at bounding box center [96, 146] width 12 height 12
checkbox input "true"
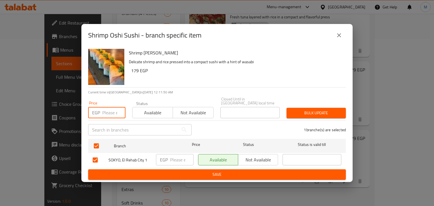
click at [109, 111] on input "number" at bounding box center [113, 112] width 23 height 11
type input "209"
click at [148, 111] on span "Available" at bounding box center [153, 113] width 36 height 8
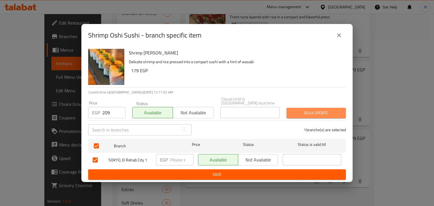
click at [303, 114] on span "Bulk update" at bounding box center [316, 113] width 50 height 7
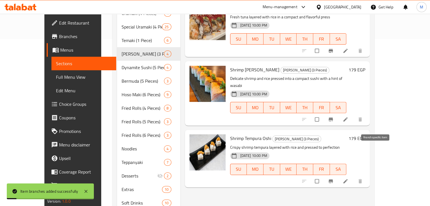
click at [333, 180] on icon "Branch-specific-item" at bounding box center [331, 182] width 4 height 4
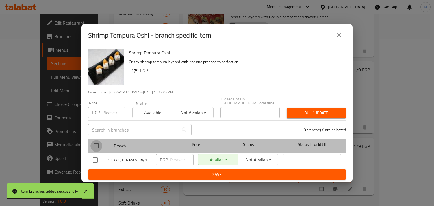
click at [98, 144] on input "checkbox" at bounding box center [96, 146] width 12 height 12
checkbox input "true"
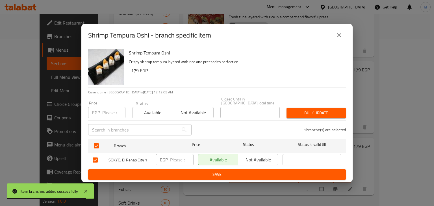
click at [105, 112] on input "number" at bounding box center [113, 112] width 23 height 11
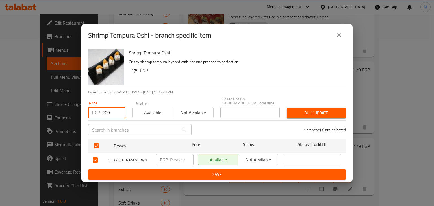
type input "209"
click at [166, 110] on span "Available" at bounding box center [153, 113] width 36 height 8
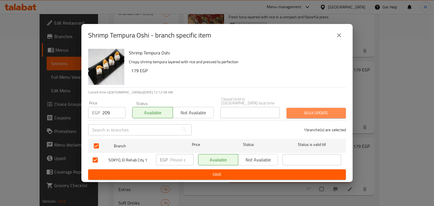
click at [310, 111] on span "Bulk update" at bounding box center [316, 113] width 50 height 7
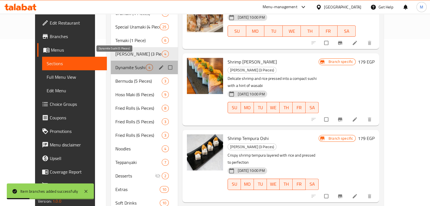
click at [130, 64] on span "Dynamite Sushi (5 Pieces)" at bounding box center [130, 67] width 31 height 7
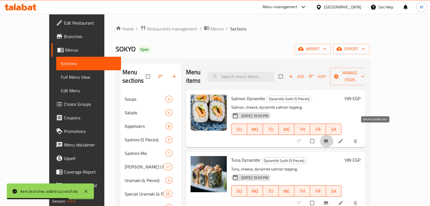
click at [329, 139] on icon "Branch-specific-item" at bounding box center [326, 142] width 6 height 6
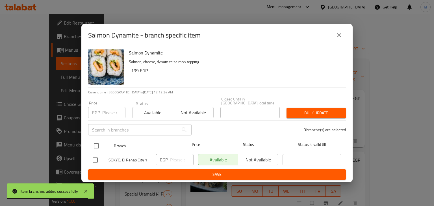
click at [100, 143] on input "checkbox" at bounding box center [96, 146] width 12 height 12
checkbox input "true"
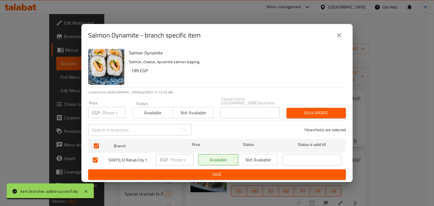
click at [105, 116] on div "Price EGP Price" at bounding box center [107, 110] width 44 height 24
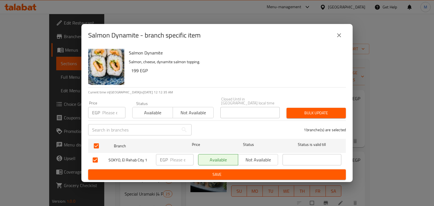
click at [106, 115] on input "number" at bounding box center [113, 112] width 23 height 11
type input "199"
click at [147, 113] on span "Available" at bounding box center [153, 113] width 36 height 8
click at [309, 111] on span "Bulk update" at bounding box center [316, 113] width 50 height 7
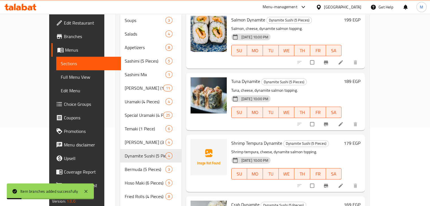
scroll to position [95, 0]
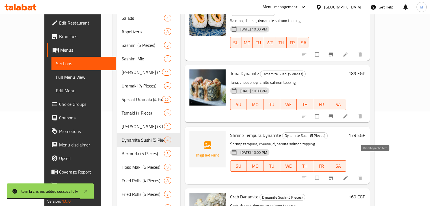
click at [333, 176] on icon "Branch-specific-item" at bounding box center [331, 178] width 4 height 4
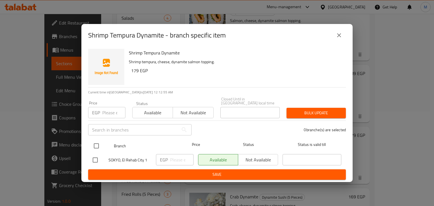
click at [99, 142] on input "checkbox" at bounding box center [96, 146] width 12 height 12
checkbox input "true"
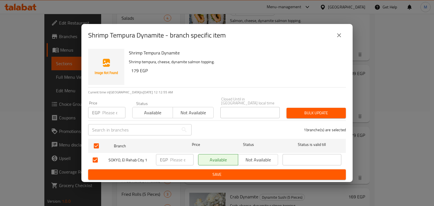
click at [106, 108] on input "number" at bounding box center [113, 112] width 23 height 11
type input "209"
click at [153, 109] on span "Available" at bounding box center [153, 113] width 36 height 8
click at [303, 111] on span "Bulk update" at bounding box center [316, 113] width 50 height 7
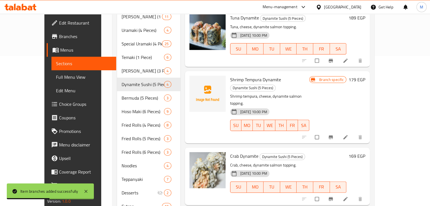
scroll to position [151, 0]
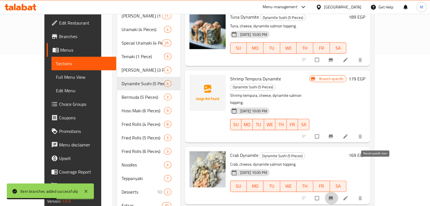
click at [335, 196] on span "Branch-specific-item" at bounding box center [331, 199] width 7 height 6
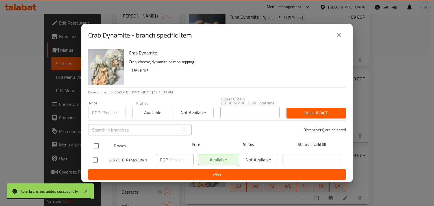
click at [95, 142] on input "checkbox" at bounding box center [96, 146] width 12 height 12
checkbox input "true"
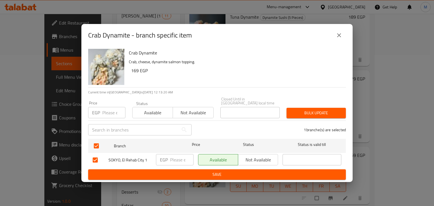
click at [105, 109] on input "number" at bounding box center [113, 112] width 23 height 11
type input "169"
click at [147, 110] on span "Available" at bounding box center [153, 113] width 36 height 8
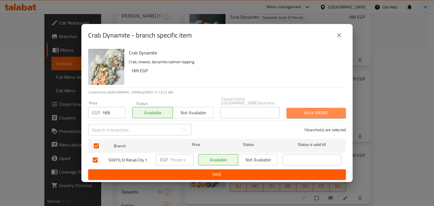
click at [311, 111] on span "Bulk update" at bounding box center [316, 113] width 50 height 7
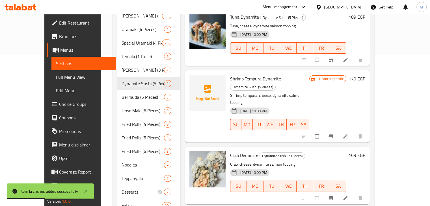
click at [333, 135] on icon "Branch-specific-item" at bounding box center [331, 137] width 4 height 4
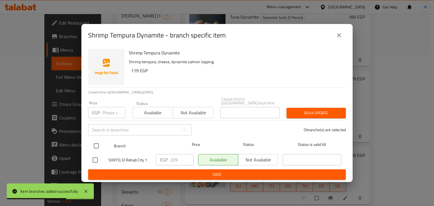
click at [98, 144] on input "checkbox" at bounding box center [96, 146] width 12 height 12
checkbox input "true"
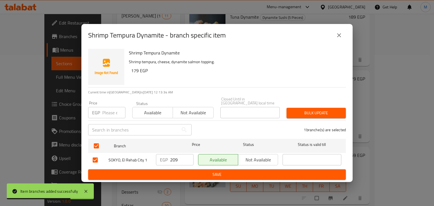
click at [110, 107] on input "number" at bounding box center [113, 112] width 23 height 11
type input "209"
click at [149, 112] on span "Available" at bounding box center [153, 113] width 36 height 8
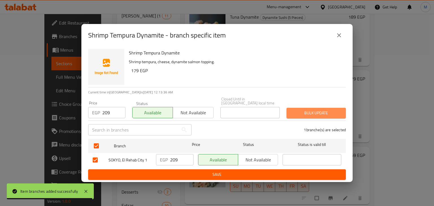
click at [303, 108] on button "Bulk update" at bounding box center [316, 113] width 59 height 10
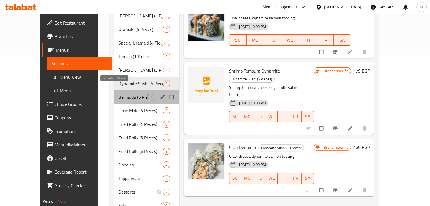
click at [118, 94] on span "Bermuda (5 Pieces)" at bounding box center [132, 97] width 29 height 7
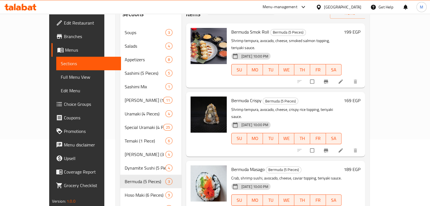
scroll to position [67, 0]
click at [333, 75] on button "Branch-specific-item" at bounding box center [327, 81] width 14 height 12
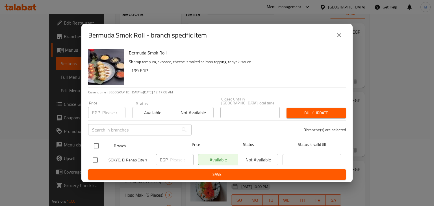
click at [96, 147] on input "checkbox" at bounding box center [96, 146] width 12 height 12
checkbox input "true"
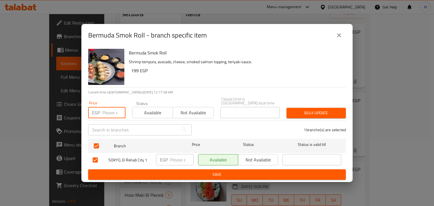
click at [107, 113] on input "number" at bounding box center [113, 112] width 23 height 11
type input "229"
click at [148, 111] on span "Available" at bounding box center [153, 113] width 36 height 8
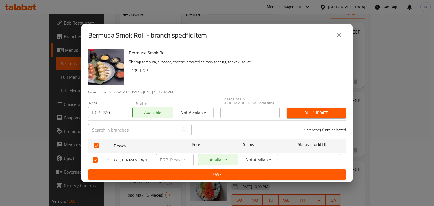
click at [310, 110] on span "Bulk update" at bounding box center [316, 113] width 50 height 7
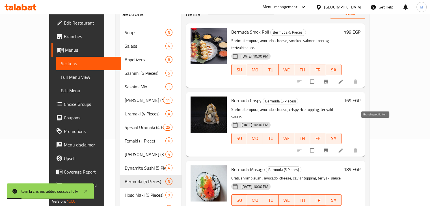
click at [328, 149] on icon "Branch-specific-item" at bounding box center [326, 151] width 4 height 4
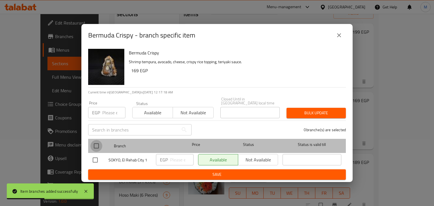
click at [95, 140] on input "checkbox" at bounding box center [96, 146] width 12 height 12
checkbox input "true"
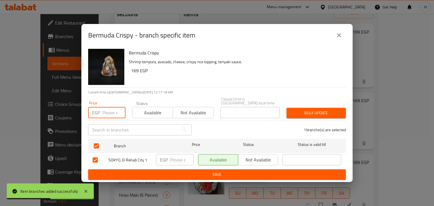
click at [104, 114] on input "number" at bounding box center [113, 112] width 23 height 11
type input "199"
click at [136, 113] on span "Available" at bounding box center [153, 113] width 36 height 8
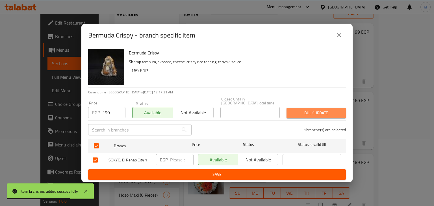
click at [296, 110] on span "Bulk update" at bounding box center [316, 113] width 50 height 7
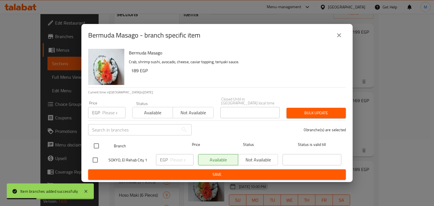
click at [94, 144] on input "checkbox" at bounding box center [96, 146] width 12 height 12
checkbox input "true"
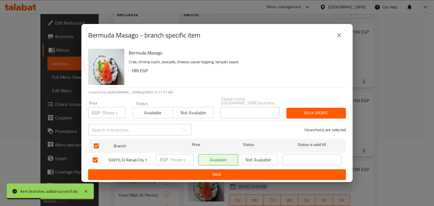
click at [105, 114] on input "number" at bounding box center [113, 112] width 23 height 11
type input "219"
click at [136, 114] on span "Available" at bounding box center [153, 113] width 36 height 8
click at [314, 110] on span "Bulk update" at bounding box center [316, 113] width 50 height 7
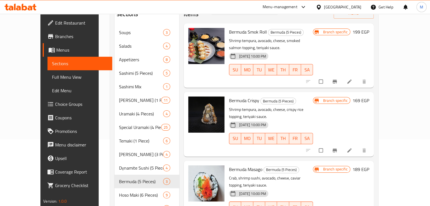
scroll to position [92, 0]
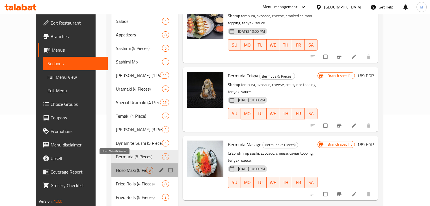
click at [131, 167] on span "Hoso Maki (6 Pieces)" at bounding box center [131, 170] width 30 height 7
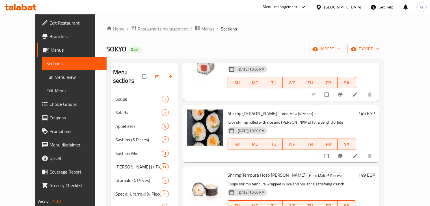
scroll to position [112, 0]
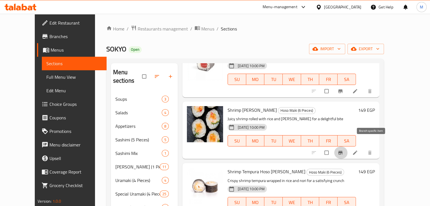
click at [348, 148] on button "Branch-specific-item" at bounding box center [341, 153] width 14 height 12
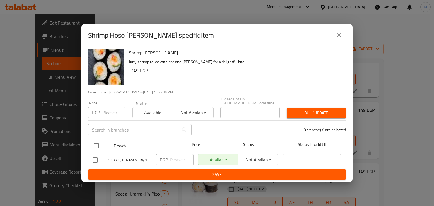
click at [94, 142] on input "checkbox" at bounding box center [96, 146] width 12 height 12
checkbox input "true"
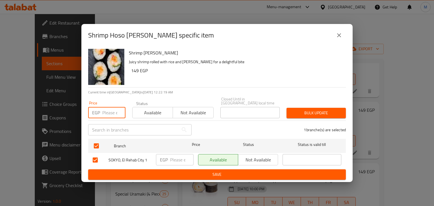
click at [104, 113] on input "number" at bounding box center [113, 112] width 23 height 11
type input "179"
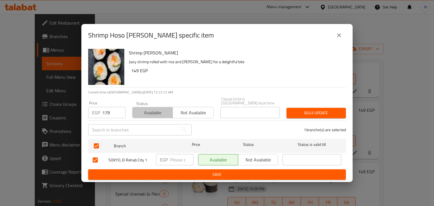
click at [145, 110] on span "Available" at bounding box center [153, 113] width 36 height 8
click at [300, 110] on span "Bulk update" at bounding box center [316, 113] width 50 height 7
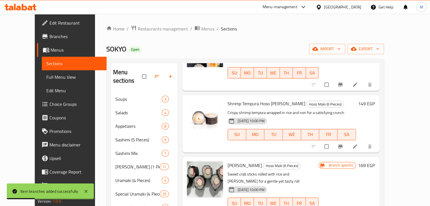
scroll to position [189, 0]
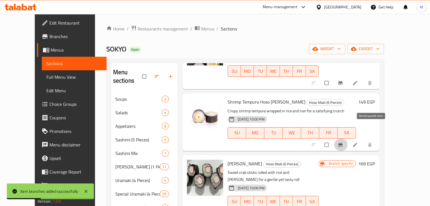
click at [342, 143] on icon "Branch-specific-item" at bounding box center [340, 145] width 4 height 4
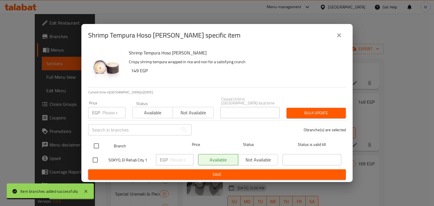
click at [96, 140] on input "checkbox" at bounding box center [96, 146] width 12 height 12
checkbox input "true"
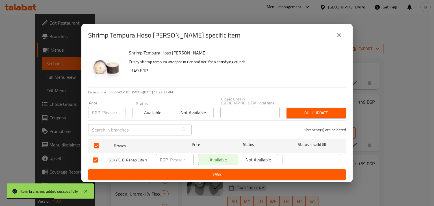
click at [107, 107] on input "number" at bounding box center [113, 112] width 23 height 11
type input "179"
click at [158, 113] on span "Available" at bounding box center [153, 113] width 36 height 8
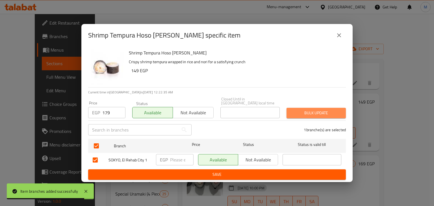
click at [305, 110] on span "Bulk update" at bounding box center [316, 113] width 50 height 7
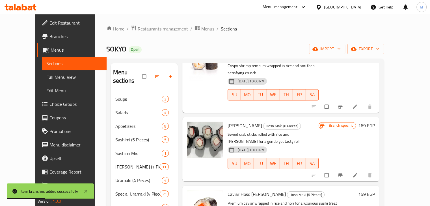
scroll to position [243, 0]
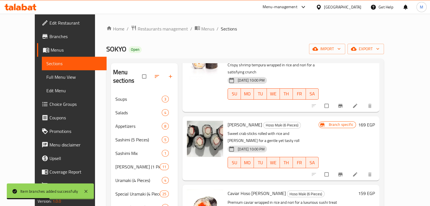
click at [343, 172] on icon "Branch-specific-item" at bounding box center [341, 175] width 6 height 6
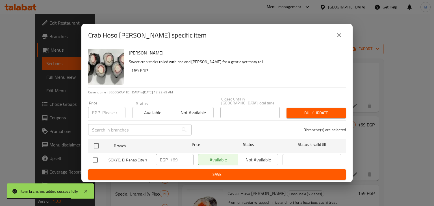
click at [341, 35] on icon "close" at bounding box center [339, 35] width 7 height 7
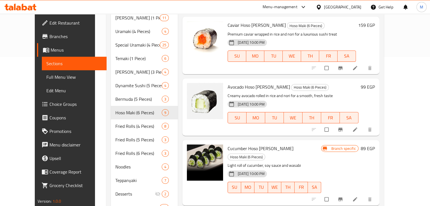
scroll to position [181, 0]
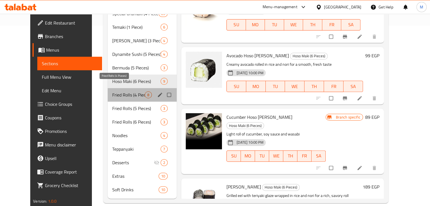
click at [115, 92] on span "Fried Rolls (4 Pieces)" at bounding box center [128, 95] width 33 height 7
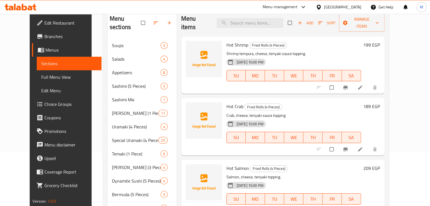
scroll to position [51, 0]
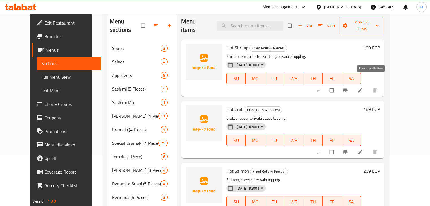
click at [353, 85] on button "Branch-specific-item" at bounding box center [346, 90] width 14 height 12
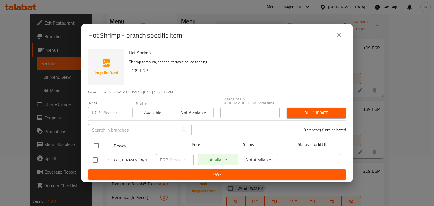
click at [94, 142] on input "checkbox" at bounding box center [96, 146] width 12 height 12
checkbox input "true"
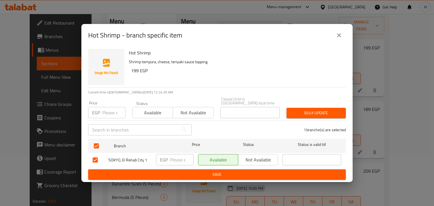
click at [104, 114] on input "number" at bounding box center [113, 112] width 23 height 11
type input "229"
click at [159, 110] on span "Available" at bounding box center [153, 113] width 36 height 8
drag, startPoint x: 295, startPoint y: 111, endPoint x: 298, endPoint y: 111, distance: 2.9
click at [298, 111] on span "Bulk update" at bounding box center [316, 113] width 50 height 7
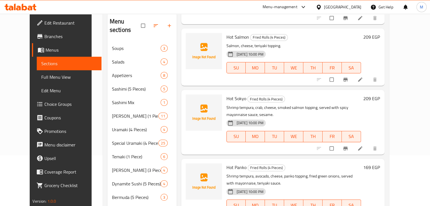
scroll to position [138, 0]
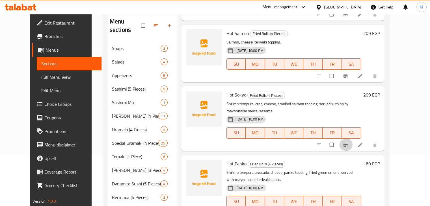
click at [348, 142] on icon "Branch-specific-item" at bounding box center [346, 145] width 6 height 6
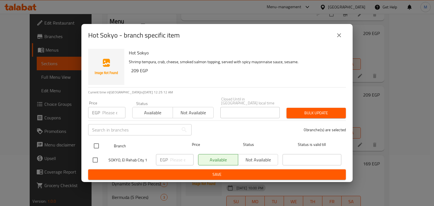
click at [95, 140] on input "checkbox" at bounding box center [96, 146] width 12 height 12
checkbox input "true"
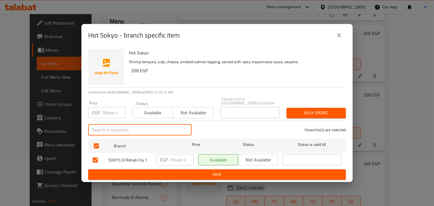
click at [102, 124] on input "text" at bounding box center [133, 129] width 90 height 11
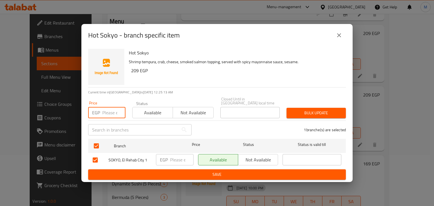
click at [105, 115] on input "number" at bounding box center [113, 112] width 23 height 11
type input "239"
click at [144, 111] on span "Available" at bounding box center [153, 113] width 36 height 8
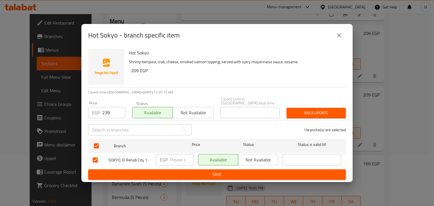
click at [311, 110] on span "Bulk update" at bounding box center [316, 113] width 50 height 7
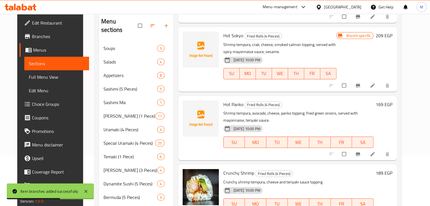
scroll to position [193, 0]
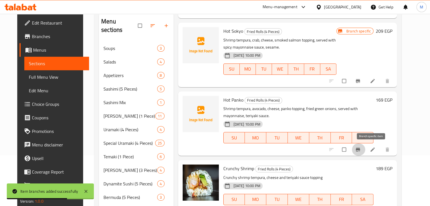
click at [365, 146] on button "Branch-specific-item" at bounding box center [359, 150] width 14 height 12
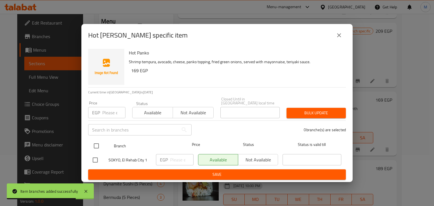
click at [103, 140] on div at bounding box center [100, 146] width 21 height 16
click at [96, 143] on input "checkbox" at bounding box center [96, 146] width 12 height 12
checkbox input "true"
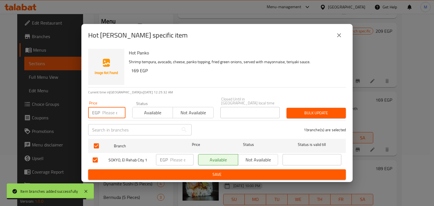
click at [109, 113] on input "number" at bounding box center [113, 112] width 23 height 11
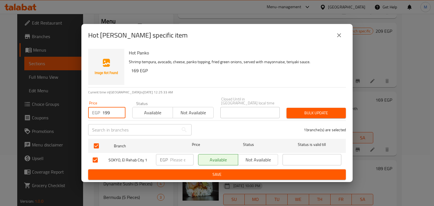
type input "199"
click at [155, 109] on span "Available" at bounding box center [153, 113] width 36 height 8
click at [312, 115] on button "Bulk update" at bounding box center [316, 113] width 59 height 10
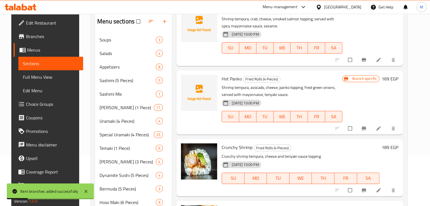
scroll to position [136, 0]
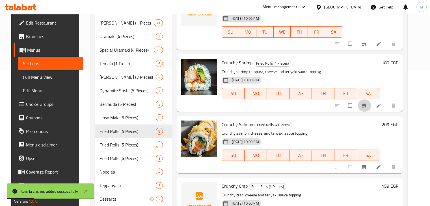
click at [367, 108] on icon "Branch-specific-item" at bounding box center [364, 106] width 6 height 6
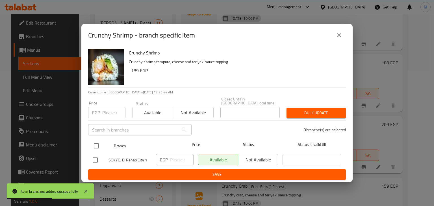
click at [94, 143] on input "checkbox" at bounding box center [96, 146] width 12 height 12
checkbox input "true"
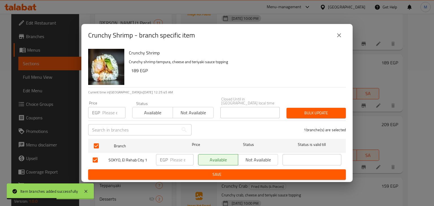
click at [103, 115] on input "number" at bounding box center [113, 112] width 23 height 11
type input "219"
click at [145, 112] on span "Available" at bounding box center [153, 113] width 36 height 8
click at [307, 108] on button "Bulk update" at bounding box center [316, 113] width 59 height 10
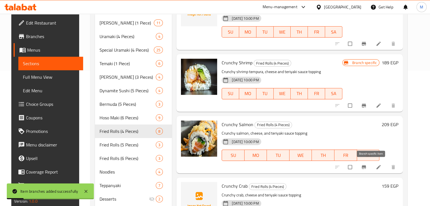
click at [366, 167] on icon "Branch-specific-item" at bounding box center [364, 167] width 4 height 4
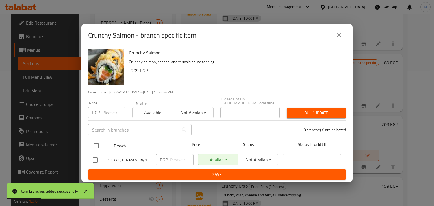
click at [94, 141] on input "checkbox" at bounding box center [96, 146] width 12 height 12
checkbox input "true"
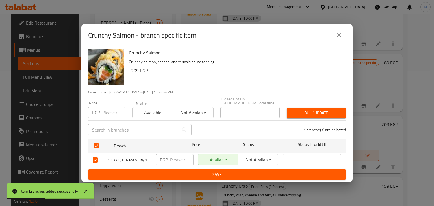
click at [107, 107] on input "number" at bounding box center [113, 112] width 23 height 11
type input "209"
click at [155, 109] on span "Available" at bounding box center [153, 113] width 36 height 8
click at [306, 112] on span "Bulk update" at bounding box center [316, 113] width 50 height 7
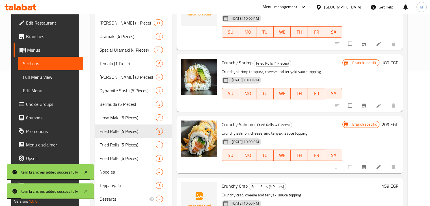
scroll to position [181, 0]
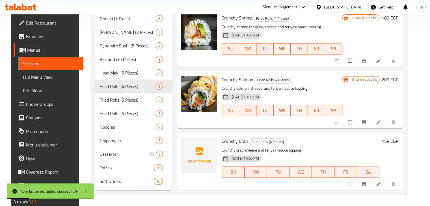
click at [367, 182] on icon "Branch-specific-item" at bounding box center [364, 185] width 6 height 6
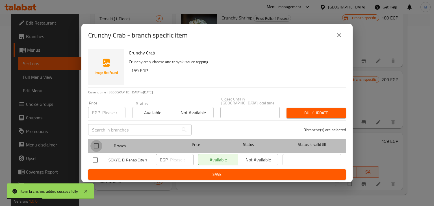
click at [96, 140] on input "checkbox" at bounding box center [96, 146] width 12 height 12
checkbox input "true"
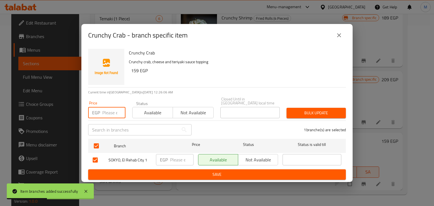
click at [107, 110] on input "number" at bounding box center [113, 112] width 23 height 11
type input "159"
click at [150, 111] on span "Available" at bounding box center [153, 113] width 36 height 8
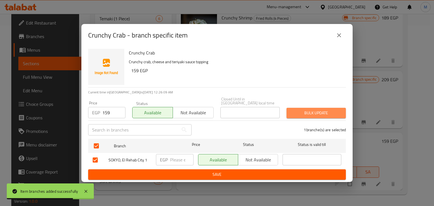
click at [318, 113] on span "Bulk update" at bounding box center [316, 113] width 50 height 7
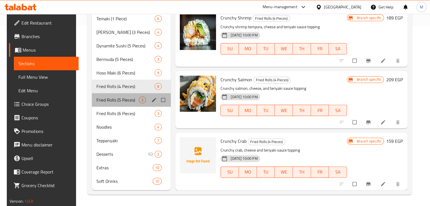
click at [131, 104] on div "Fried Rolls (5 Pieces) 3" at bounding box center [131, 100] width 79 height 14
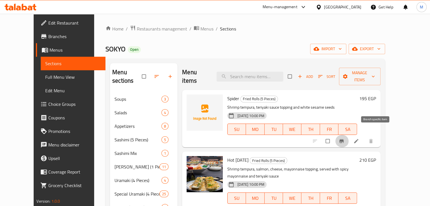
click at [344, 140] on icon "Branch-specific-item" at bounding box center [341, 142] width 4 height 4
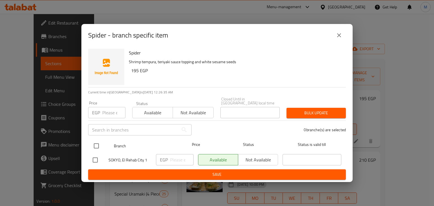
click at [100, 143] on input "checkbox" at bounding box center [96, 146] width 12 height 12
checkbox input "true"
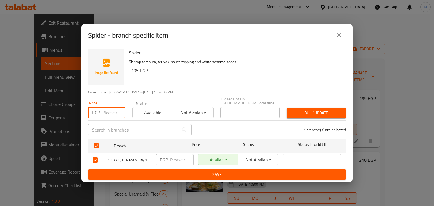
click at [107, 109] on input "number" at bounding box center [113, 112] width 23 height 11
type input "229"
click at [162, 116] on button "Available" at bounding box center [152, 112] width 41 height 11
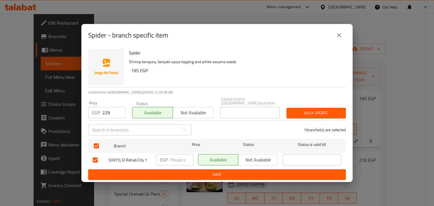
click at [313, 110] on span "Bulk update" at bounding box center [316, 113] width 50 height 7
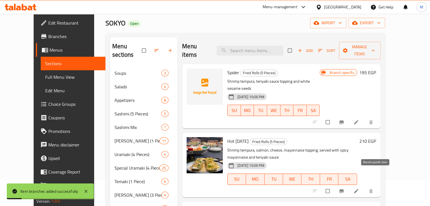
scroll to position [27, 0]
click at [344, 189] on icon "Branch-specific-item" at bounding box center [341, 191] width 4 height 4
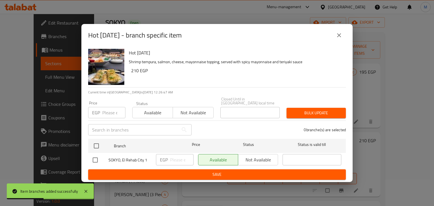
click at [88, 148] on div "Hot [DATE] Shrimp tempura, salmon, cheese, mayonnaise topping, served with spic…" at bounding box center [216, 115] width 271 height 136
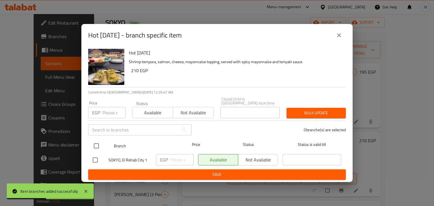
click at [93, 146] on input "checkbox" at bounding box center [96, 146] width 12 height 12
checkbox input "true"
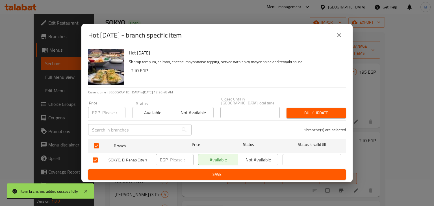
click at [103, 114] on input "number" at bounding box center [113, 112] width 23 height 11
type input "239"
click at [146, 114] on span "Available" at bounding box center [153, 113] width 36 height 8
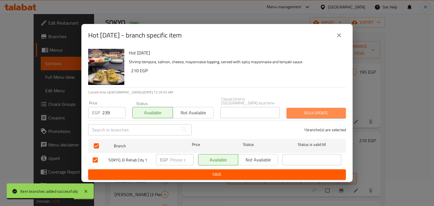
click at [308, 111] on span "Bulk update" at bounding box center [316, 113] width 50 height 7
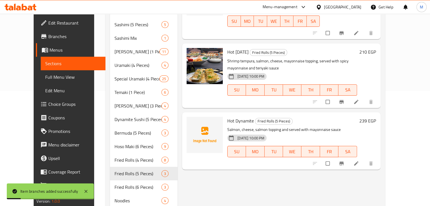
scroll to position [116, 0]
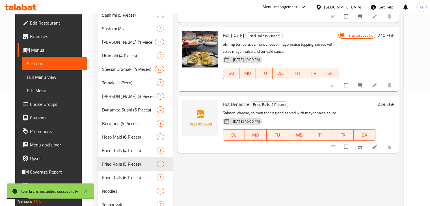
click at [362, 147] on icon "Branch-specific-item" at bounding box center [360, 147] width 4 height 4
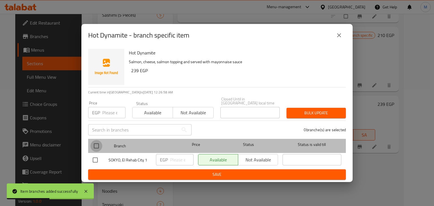
click at [96, 145] on input "checkbox" at bounding box center [96, 146] width 12 height 12
checkbox input "true"
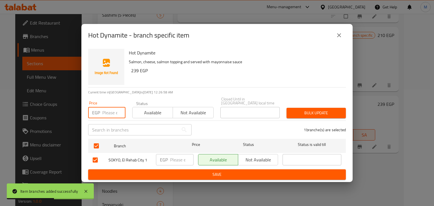
click at [104, 114] on input "number" at bounding box center [113, 112] width 23 height 11
type input "239"
click at [150, 110] on span "Available" at bounding box center [153, 113] width 36 height 8
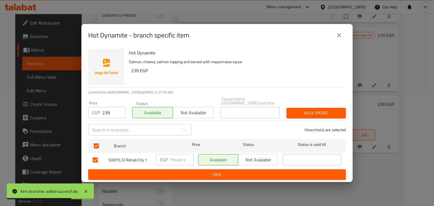
click at [319, 110] on span "Bulk update" at bounding box center [316, 113] width 50 height 7
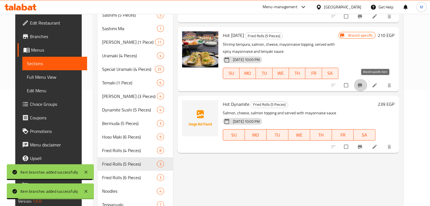
click at [363, 86] on icon "Branch-specific-item" at bounding box center [360, 86] width 6 height 6
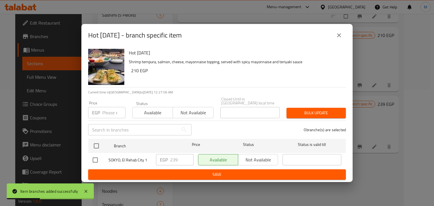
click at [339, 39] on icon "close" at bounding box center [339, 35] width 7 height 7
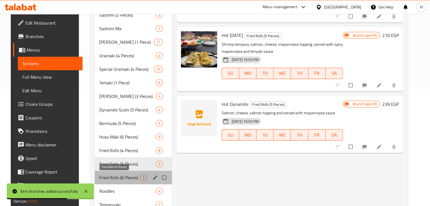
click at [133, 174] on span "Fried Rolls (6 Pieces)" at bounding box center [119, 177] width 41 height 7
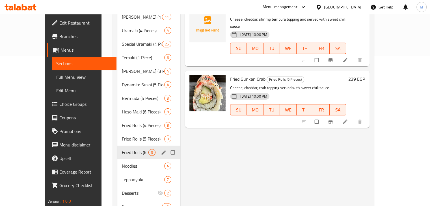
scroll to position [150, 0]
click at [122, 54] on span "Temaki (1 Piece)" at bounding box center [135, 57] width 27 height 7
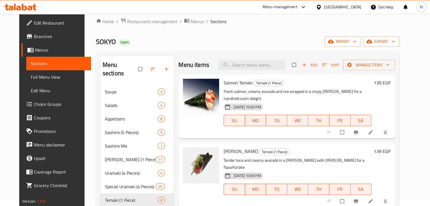
scroll to position [1, 0]
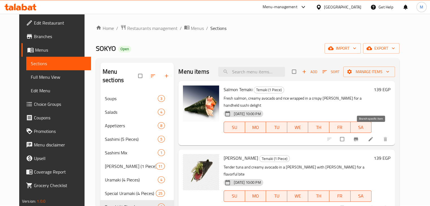
click at [358, 138] on icon "Branch-specific-item" at bounding box center [356, 140] width 4 height 4
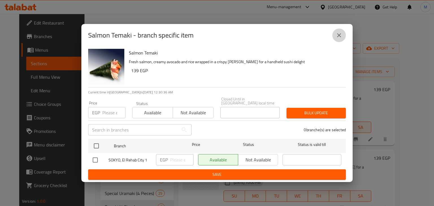
click at [341, 39] on icon "close" at bounding box center [339, 35] width 7 height 7
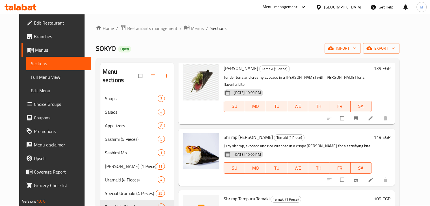
scroll to position [91, 0]
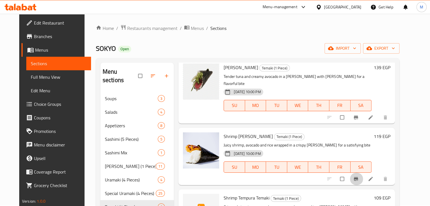
click at [359, 176] on icon "Branch-specific-item" at bounding box center [356, 179] width 6 height 6
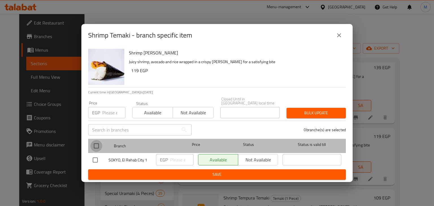
click at [99, 144] on input "checkbox" at bounding box center [96, 146] width 12 height 12
checkbox input "true"
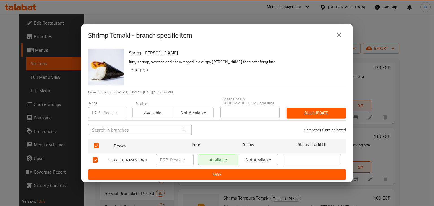
click at [108, 110] on input "number" at bounding box center [113, 112] width 23 height 11
type input "149"
click at [154, 111] on span "Available" at bounding box center [153, 113] width 36 height 8
drag, startPoint x: 293, startPoint y: 111, endPoint x: 297, endPoint y: 111, distance: 4.0
click at [297, 111] on div "Bulk update" at bounding box center [316, 113] width 66 height 17
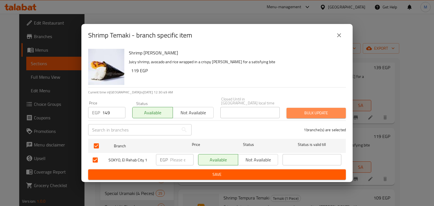
click at [297, 111] on span "Bulk update" at bounding box center [316, 113] width 50 height 7
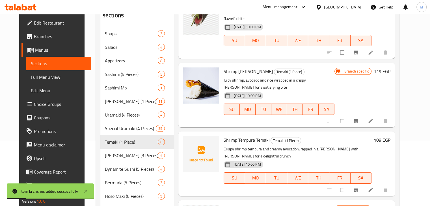
scroll to position [66, 0]
click at [359, 187] on icon "Branch-specific-item" at bounding box center [356, 190] width 6 height 6
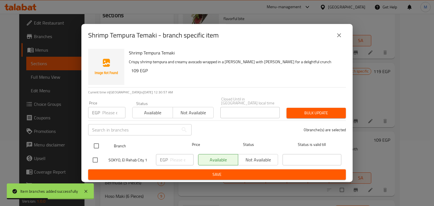
click at [95, 142] on input "checkbox" at bounding box center [96, 146] width 12 height 12
checkbox input "true"
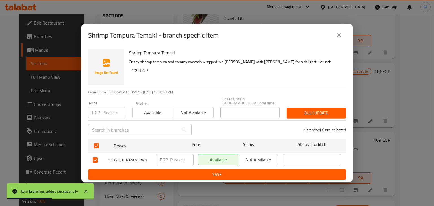
click at [111, 113] on input "number" at bounding box center [113, 112] width 23 height 11
type input "149"
click at [157, 116] on button "Available" at bounding box center [152, 112] width 41 height 11
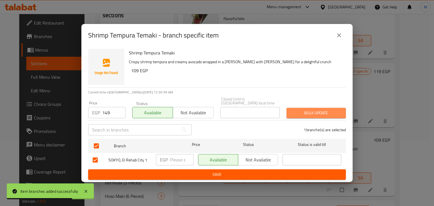
click at [296, 110] on span "Bulk update" at bounding box center [316, 113] width 50 height 7
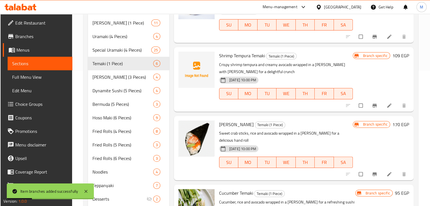
scroll to position [136, 0]
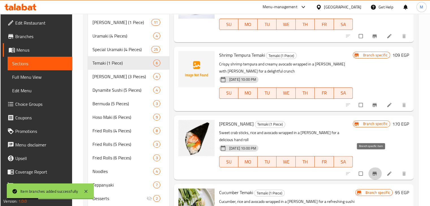
click at [368, 168] on button "Branch-specific-item" at bounding box center [375, 174] width 14 height 12
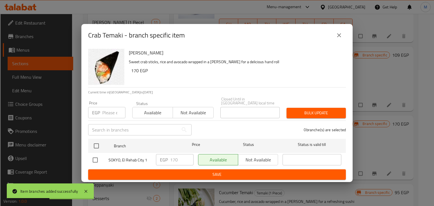
click at [345, 40] on button "close" at bounding box center [340, 36] width 14 height 14
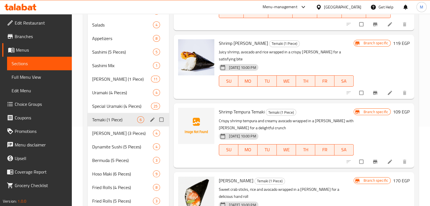
scroll to position [79, 0]
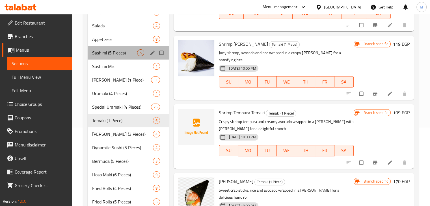
click at [124, 57] on div "Sashimi (5 Pieces) 5" at bounding box center [129, 53] width 82 height 14
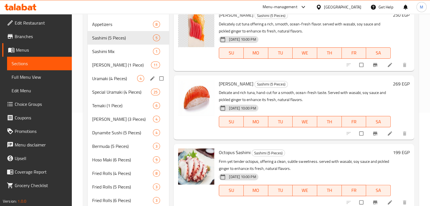
scroll to position [91, 0]
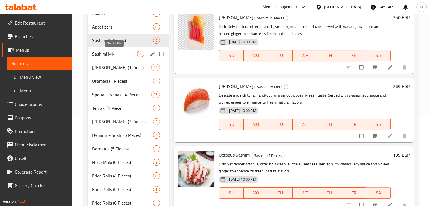
click at [120, 54] on span "Sashimi Mix" at bounding box center [114, 54] width 45 height 7
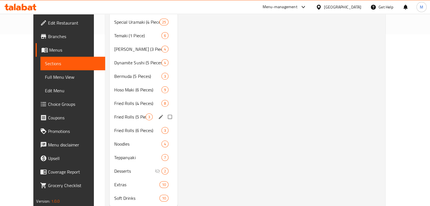
scroll to position [181, 0]
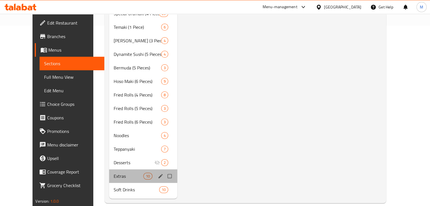
click at [113, 171] on div "Extras 10" at bounding box center [143, 177] width 68 height 14
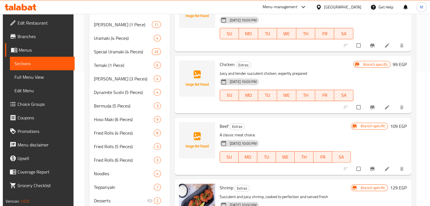
scroll to position [181, 0]
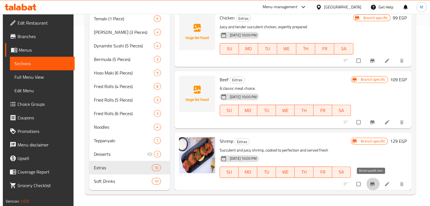
click at [371, 179] on button "Branch-specific-item" at bounding box center [373, 184] width 14 height 12
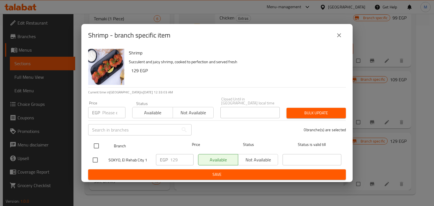
click at [97, 141] on input "checkbox" at bounding box center [96, 146] width 12 height 12
checkbox input "true"
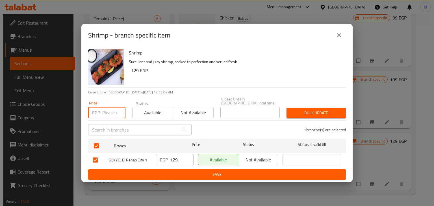
click at [105, 107] on input "number" at bounding box center [113, 112] width 23 height 11
type input "169"
click at [152, 112] on span "Available" at bounding box center [153, 113] width 36 height 8
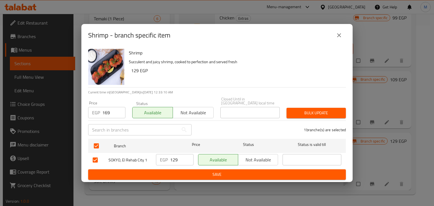
click at [318, 116] on button "Bulk update" at bounding box center [316, 113] width 59 height 10
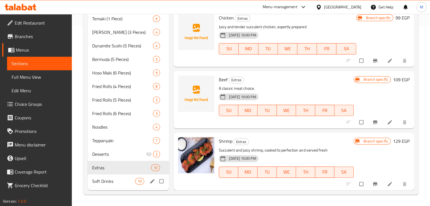
click at [122, 181] on span "Soft Drinks" at bounding box center [113, 181] width 43 height 7
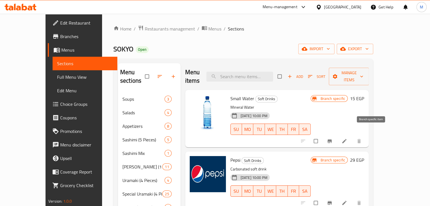
click at [333, 139] on icon "Branch-specific-item" at bounding box center [330, 142] width 6 height 6
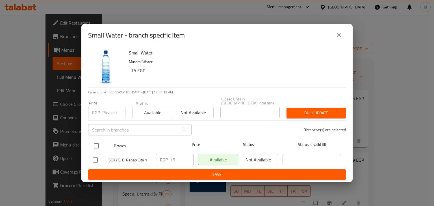
click at [102, 145] on input "checkbox" at bounding box center [96, 146] width 12 height 12
checkbox input "true"
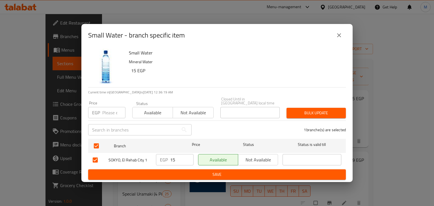
click at [102, 115] on input "number" at bounding box center [113, 112] width 23 height 11
type input "25"
click at [138, 115] on span "Available" at bounding box center [153, 113] width 36 height 8
click at [298, 108] on button "Bulk update" at bounding box center [316, 113] width 59 height 10
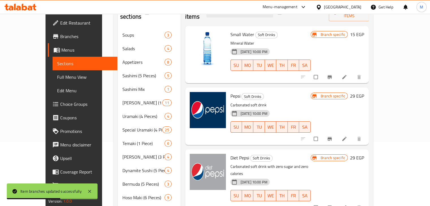
scroll to position [54, 0]
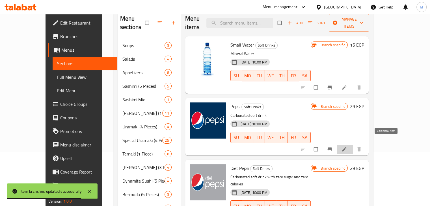
click at [346, 147] on icon at bounding box center [344, 149] width 4 height 4
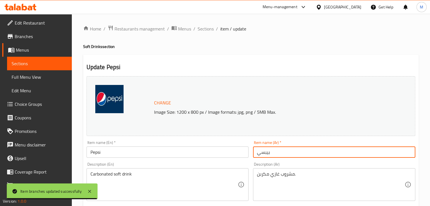
drag, startPoint x: 277, startPoint y: 151, endPoint x: 226, endPoint y: 161, distance: 51.3
click at [226, 161] on div "Change Image Size: 1200 x 800 px / Image formats: jpg, png / 5MB Max. Item name…" at bounding box center [250, 200] width 333 height 252
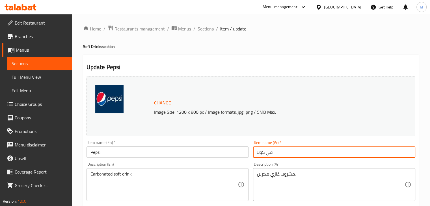
type input "في كولا"
click at [166, 149] on input "Pepsi" at bounding box center [168, 152] width 162 height 11
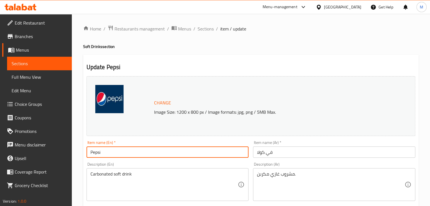
click at [166, 149] on input "Pepsi" at bounding box center [168, 152] width 162 height 11
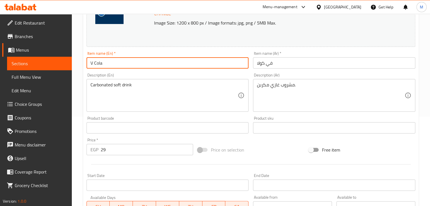
scroll to position [201, 0]
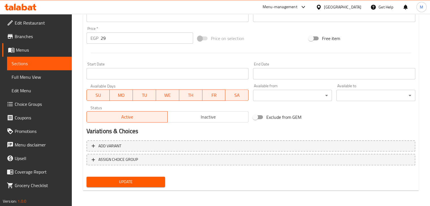
type input "V Cola"
click at [129, 182] on span "Update" at bounding box center [126, 182] width 70 height 7
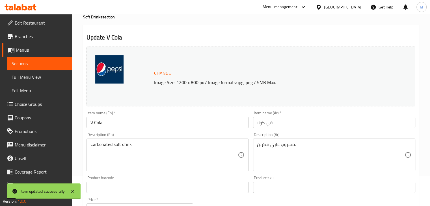
scroll to position [0, 0]
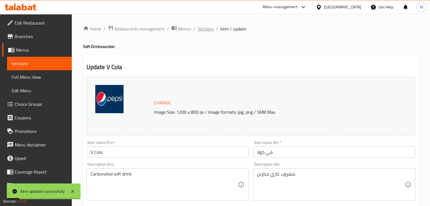
click at [209, 29] on span "Sections" at bounding box center [206, 28] width 16 height 7
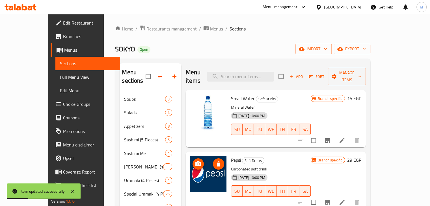
click at [195, 161] on icon "upload picture" at bounding box center [198, 164] width 7 height 7
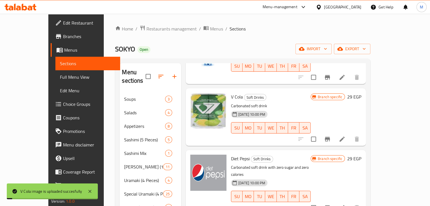
scroll to position [63, 0]
click at [195, 98] on icon "upload picture" at bounding box center [198, 100] width 6 height 5
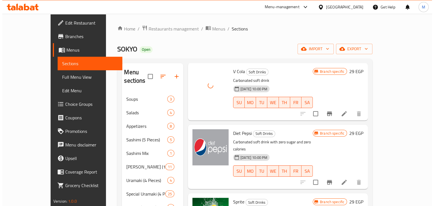
scroll to position [51, 0]
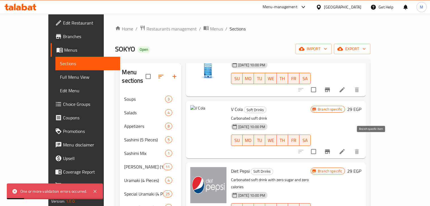
click at [331, 148] on icon "Branch-specific-item" at bounding box center [327, 151] width 7 height 7
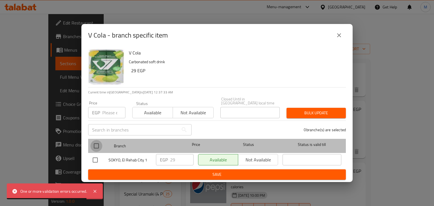
click at [97, 144] on input "checkbox" at bounding box center [96, 146] width 12 height 12
checkbox input "true"
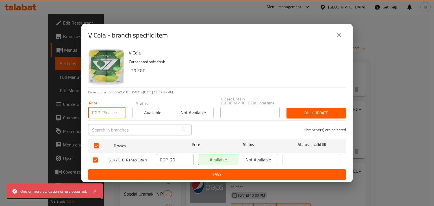
click at [104, 113] on input "number" at bounding box center [113, 112] width 23 height 11
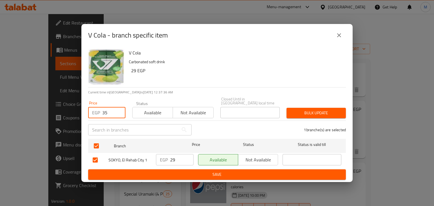
type input "35"
click at [145, 112] on span "Available" at bounding box center [153, 113] width 36 height 8
click at [322, 110] on span "Bulk update" at bounding box center [316, 113] width 50 height 7
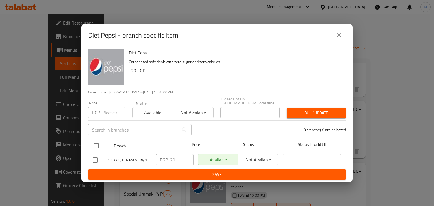
click at [94, 147] on input "checkbox" at bounding box center [96, 146] width 12 height 12
checkbox input "true"
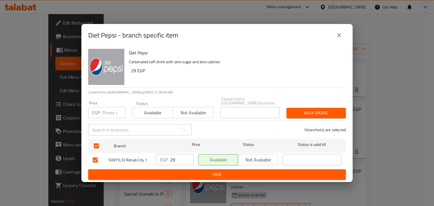
click at [107, 112] on input "number" at bounding box center [113, 112] width 23 height 11
type input "35"
click at [153, 109] on span "Available" at bounding box center [153, 113] width 36 height 8
click at [325, 105] on div "Bulk update" at bounding box center [316, 113] width 66 height 17
click at [312, 112] on span "Bulk update" at bounding box center [316, 113] width 50 height 7
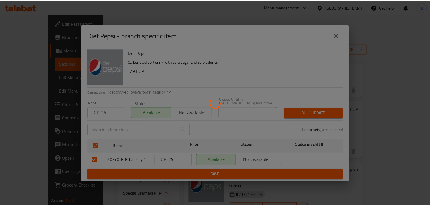
scroll to position [5, 0]
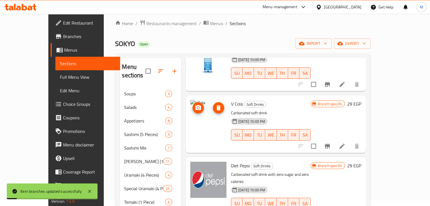
click at [217, 105] on icon "delete image" at bounding box center [219, 107] width 4 height 5
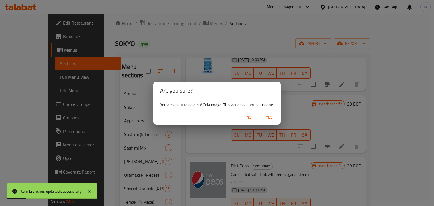
click at [273, 114] on span "Yes" at bounding box center [270, 117] width 14 height 7
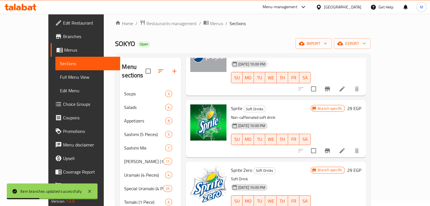
scroll to position [178, 0]
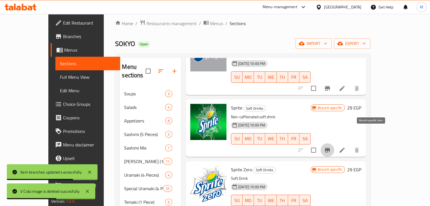
click at [330, 148] on icon "Branch-specific-item" at bounding box center [327, 150] width 5 height 5
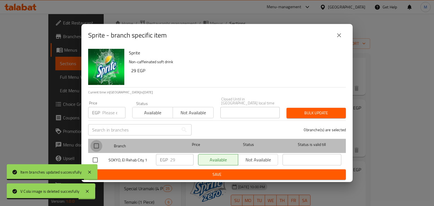
click at [98, 140] on input "checkbox" at bounding box center [96, 146] width 12 height 12
checkbox input "true"
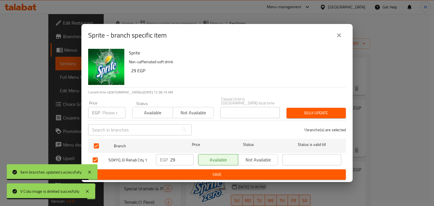
click at [109, 107] on input "number" at bounding box center [113, 112] width 23 height 11
type input "4"
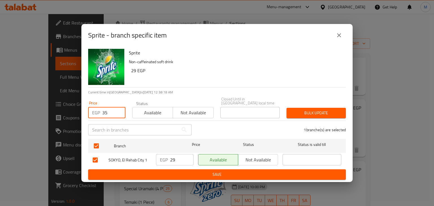
type input "35"
click at [161, 111] on span "Available" at bounding box center [153, 113] width 36 height 8
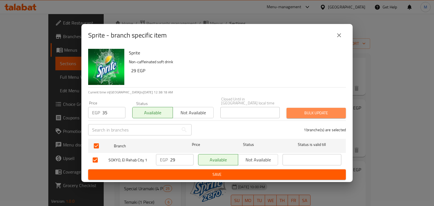
click at [306, 108] on button "Bulk update" at bounding box center [316, 113] width 59 height 10
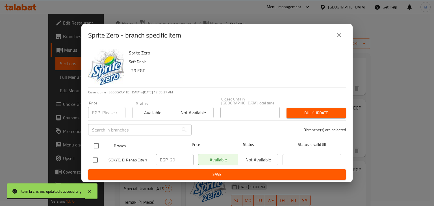
click at [92, 141] on input "checkbox" at bounding box center [96, 146] width 12 height 12
checkbox input "true"
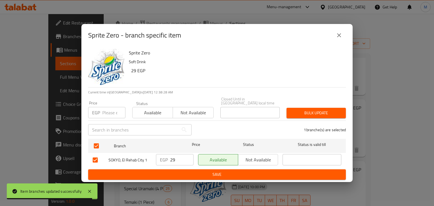
click at [111, 115] on input "number" at bounding box center [113, 112] width 23 height 11
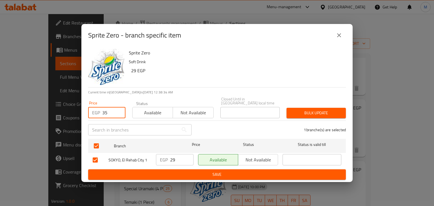
type input "35"
click at [169, 109] on span "Available" at bounding box center [153, 113] width 36 height 8
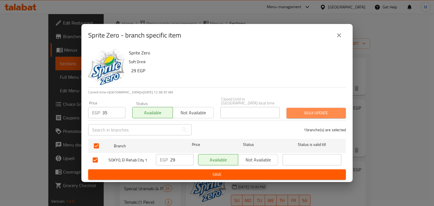
click at [317, 115] on span "Bulk update" at bounding box center [316, 113] width 50 height 7
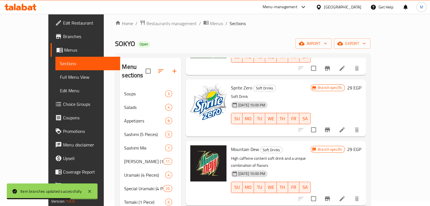
scroll to position [262, 0]
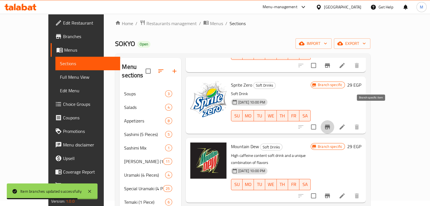
click at [331, 124] on icon "Branch-specific-item" at bounding box center [327, 127] width 7 height 7
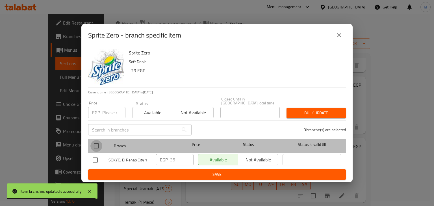
click at [91, 147] on input "checkbox" at bounding box center [96, 146] width 12 height 12
checkbox input "true"
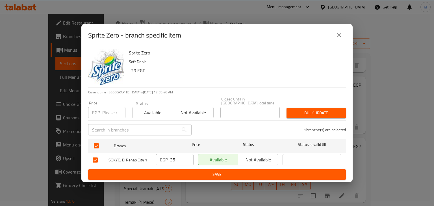
click at [102, 109] on input "number" at bounding box center [113, 112] width 23 height 11
type input "35"
click at [156, 105] on div "Available Not available" at bounding box center [172, 110] width 81 height 17
click at [161, 109] on span "Available" at bounding box center [153, 113] width 36 height 8
click at [316, 110] on span "Bulk update" at bounding box center [316, 113] width 50 height 7
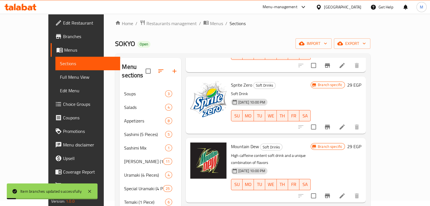
scroll to position [324, 0]
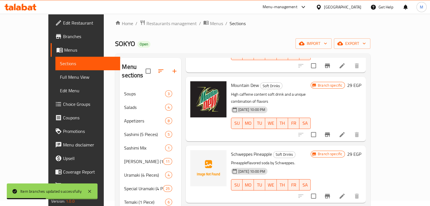
click at [331, 131] on icon "Branch-specific-item" at bounding box center [327, 134] width 7 height 7
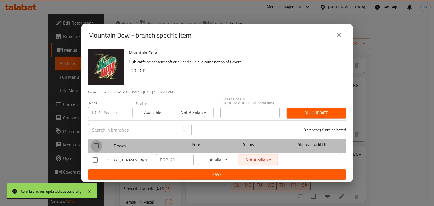
click at [95, 141] on input "checkbox" at bounding box center [96, 146] width 12 height 12
checkbox input "true"
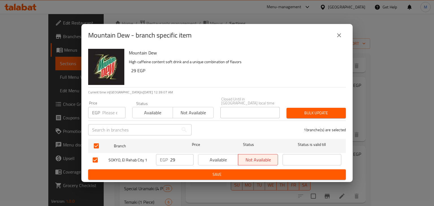
click at [149, 112] on span "Available" at bounding box center [153, 113] width 36 height 8
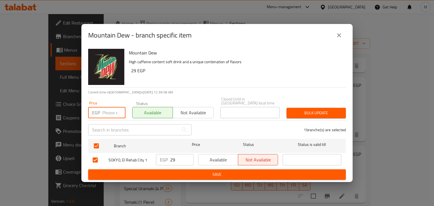
click at [108, 111] on input "number" at bounding box center [113, 112] width 23 height 11
type input "35"
click at [307, 112] on span "Bulk update" at bounding box center [316, 113] width 50 height 7
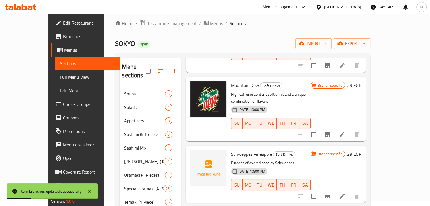
click at [330, 194] on icon "Branch-specific-item" at bounding box center [327, 196] width 5 height 5
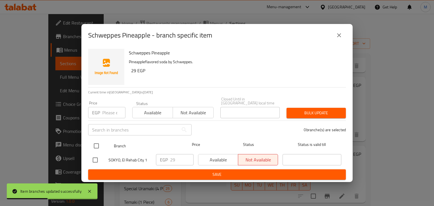
click at [100, 145] on input "checkbox" at bounding box center [96, 146] width 12 height 12
checkbox input "true"
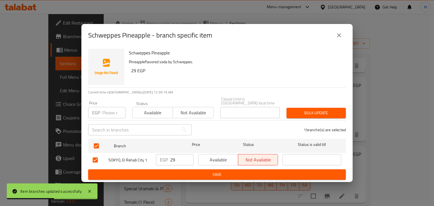
click at [109, 113] on input "number" at bounding box center [113, 112] width 23 height 11
type input "35"
click at [159, 114] on span "Available" at bounding box center [153, 113] width 36 height 8
click at [296, 112] on span "Bulk update" at bounding box center [316, 113] width 50 height 7
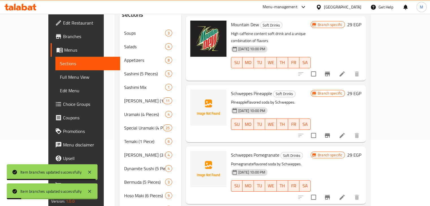
scroll to position [66, 0]
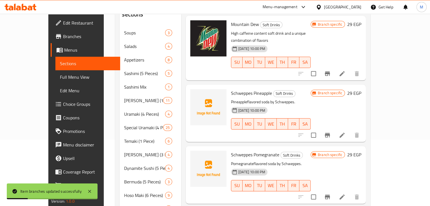
click at [364, 191] on div at bounding box center [329, 198] width 70 height 14
click at [331, 194] on icon "Branch-specific-item" at bounding box center [327, 197] width 7 height 7
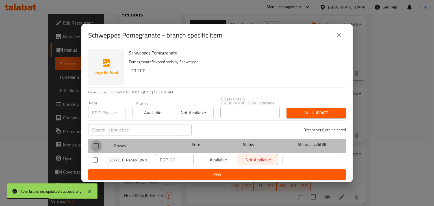
click at [100, 144] on input "checkbox" at bounding box center [96, 146] width 12 height 12
checkbox input "true"
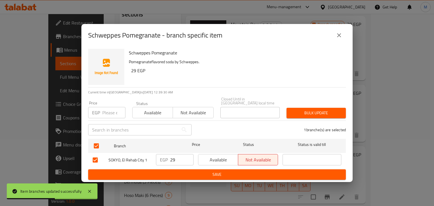
click at [111, 117] on div "Price EGP Price" at bounding box center [107, 110] width 44 height 24
click at [110, 114] on input "number" at bounding box center [113, 112] width 23 height 11
type input "35"
click at [156, 113] on span "Available" at bounding box center [153, 113] width 36 height 8
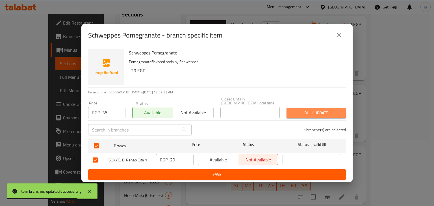
click at [301, 113] on span "Bulk update" at bounding box center [316, 113] width 50 height 7
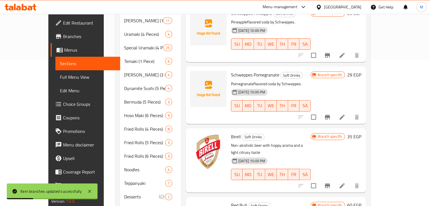
scroll to position [148, 0]
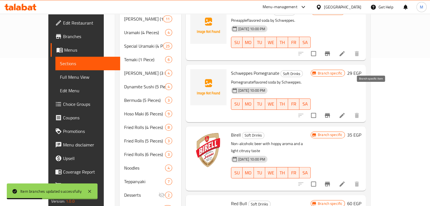
click at [334, 109] on button "Branch-specific-item" at bounding box center [328, 116] width 14 height 14
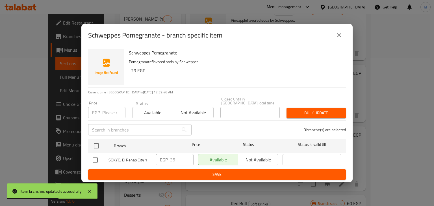
click at [336, 42] on button "close" at bounding box center [340, 36] width 14 height 14
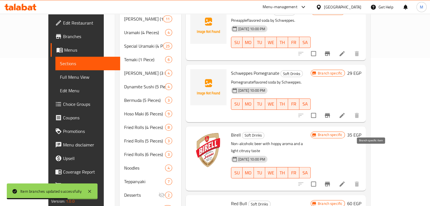
click at [334, 178] on button "Branch-specific-item" at bounding box center [328, 185] width 14 height 14
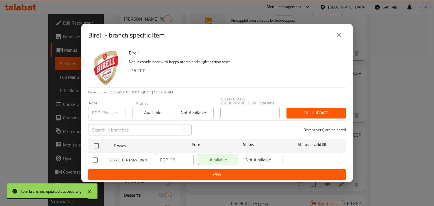
click at [339, 42] on button "close" at bounding box center [340, 36] width 14 height 14
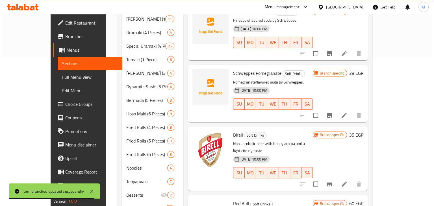
scroll to position [181, 0]
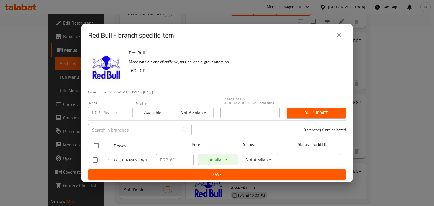
click at [98, 143] on input "checkbox" at bounding box center [96, 146] width 12 height 12
checkbox input "true"
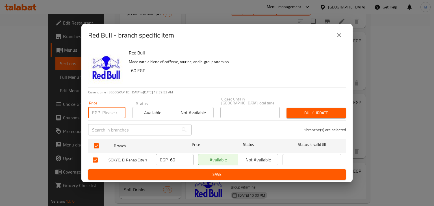
click at [114, 110] on input "number" at bounding box center [113, 112] width 23 height 11
type input "65"
click at [161, 111] on span "Available" at bounding box center [153, 113] width 36 height 8
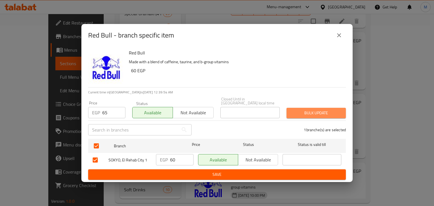
click at [321, 110] on span "Bulk update" at bounding box center [316, 113] width 50 height 7
